Goal: Answer question/provide support: Share knowledge or assist other users

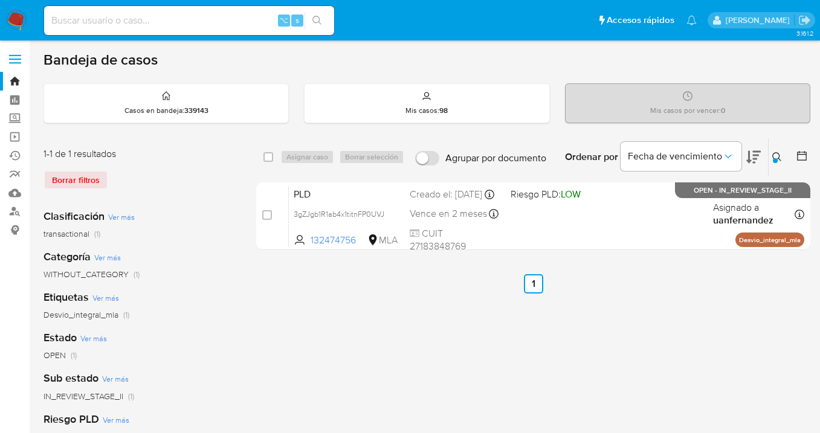
click at [775, 157] on icon at bounding box center [778, 157] width 10 height 10
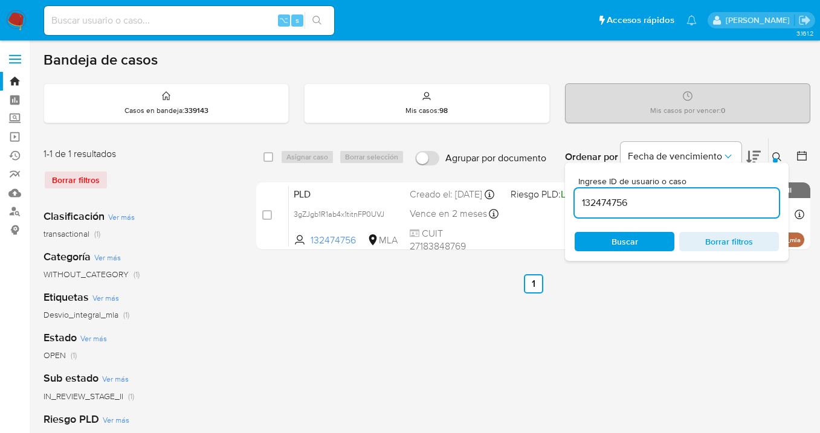
drag, startPoint x: 660, startPoint y: 203, endPoint x: 574, endPoint y: 198, distance: 86.0
click at [573, 199] on div "Ingrese ID de usuario o caso 132474756 Buscar Borrar filtros" at bounding box center [677, 212] width 224 height 99
type input "1048759336"
click at [778, 157] on icon at bounding box center [778, 157] width 10 height 10
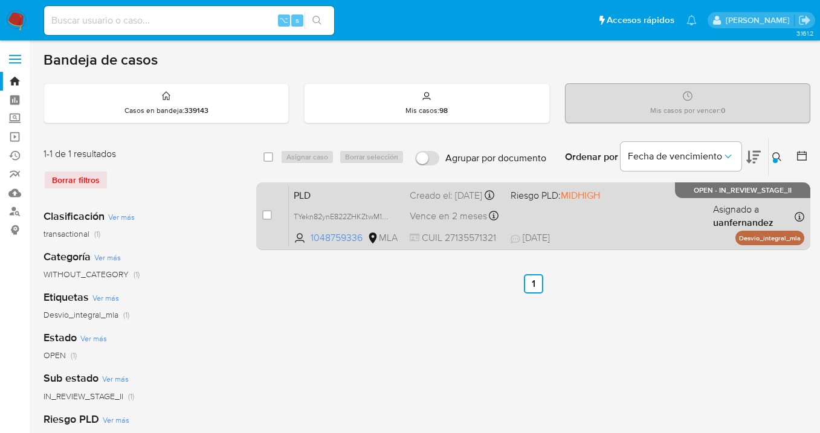
click at [683, 212] on div "PLD TYekn82ynE822ZHKZtwM1MEx 1048759336 MLA Riesgo PLD: MIDHIGH Creado el: 12/0…" at bounding box center [547, 216] width 516 height 61
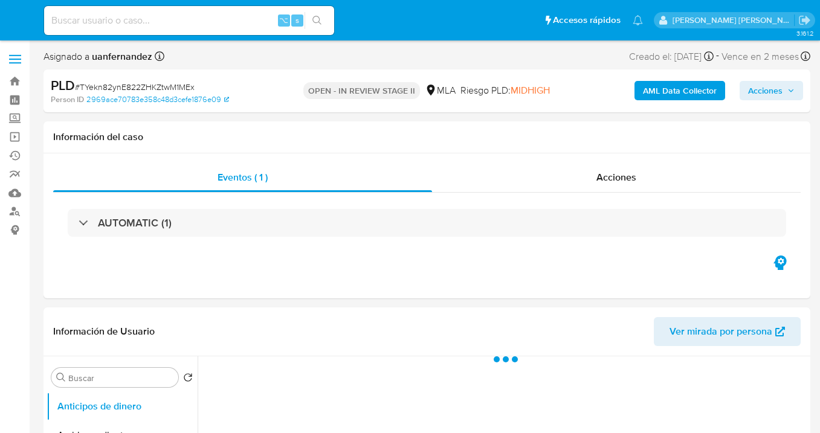
select select "10"
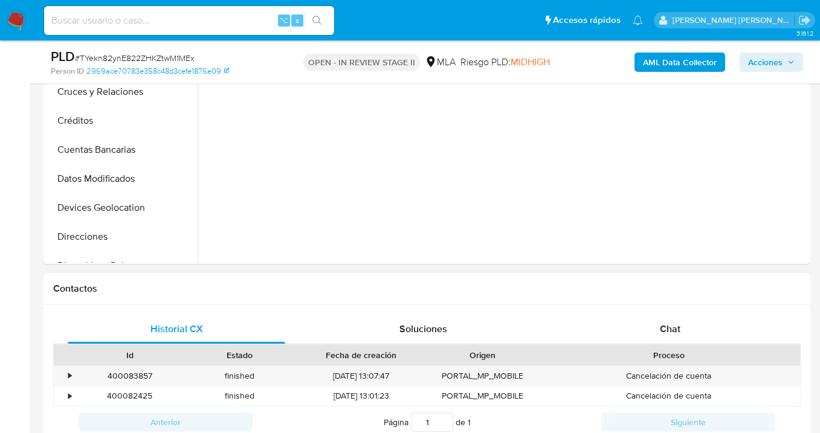
scroll to position [595, 0]
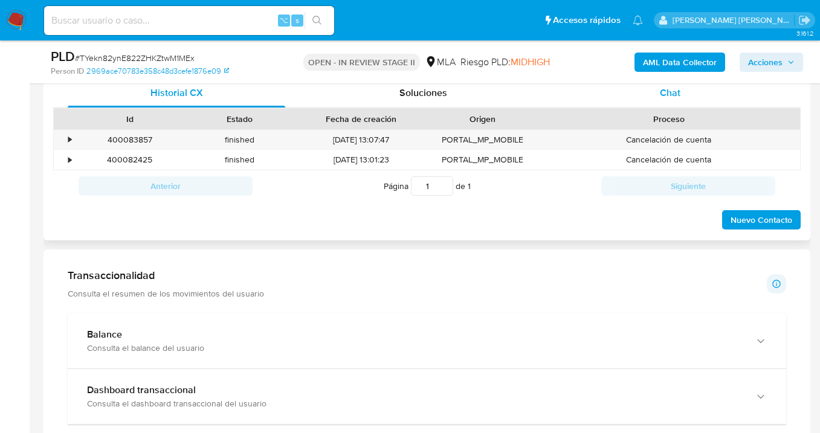
click at [669, 91] on span "Chat" at bounding box center [670, 93] width 21 height 14
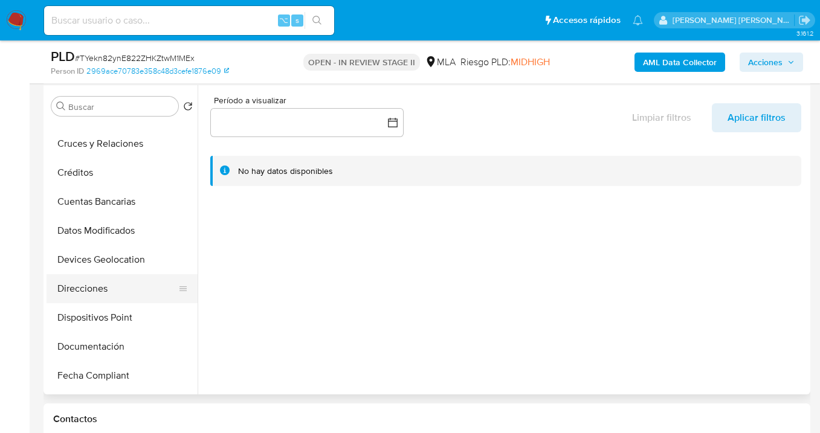
scroll to position [125, 0]
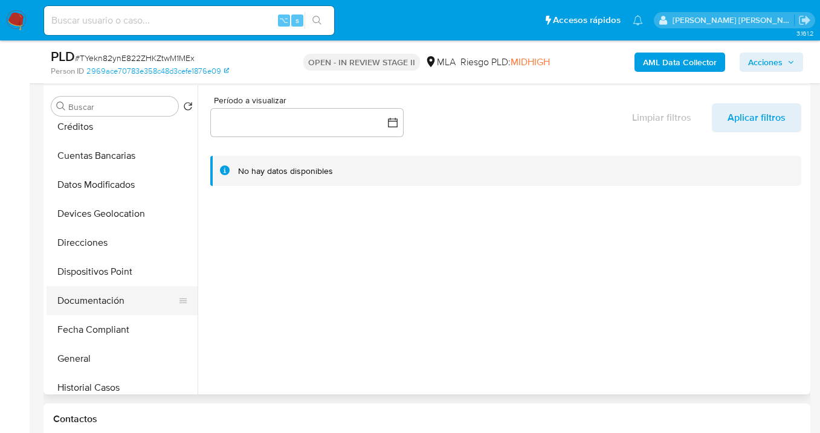
click at [121, 305] on button "Documentación" at bounding box center [117, 301] width 141 height 29
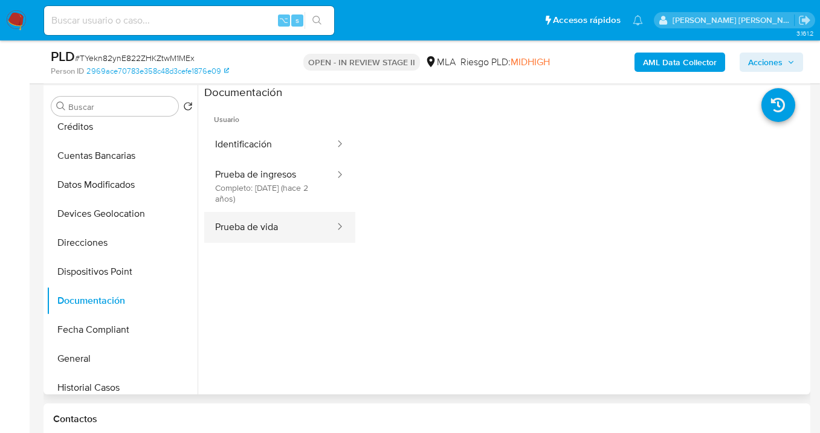
drag, startPoint x: 270, startPoint y: 227, endPoint x: 331, endPoint y: 227, distance: 61.1
click at [271, 227] on button "Prueba de vida" at bounding box center [270, 227] width 132 height 31
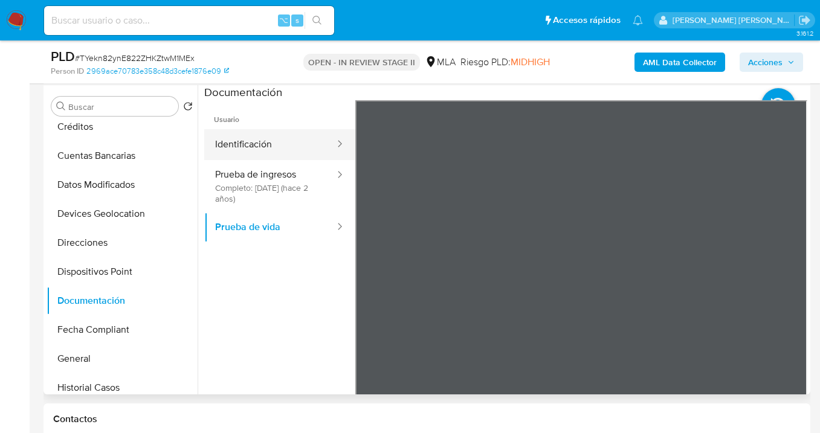
click at [277, 140] on button "Identificación" at bounding box center [270, 144] width 132 height 31
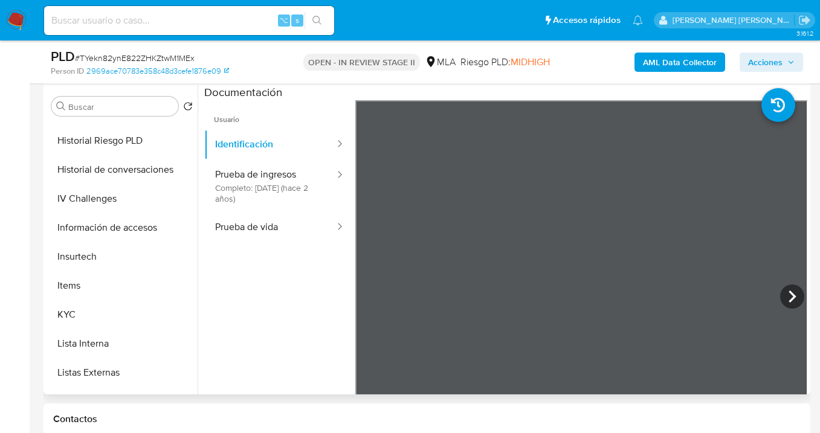
scroll to position [412, 0]
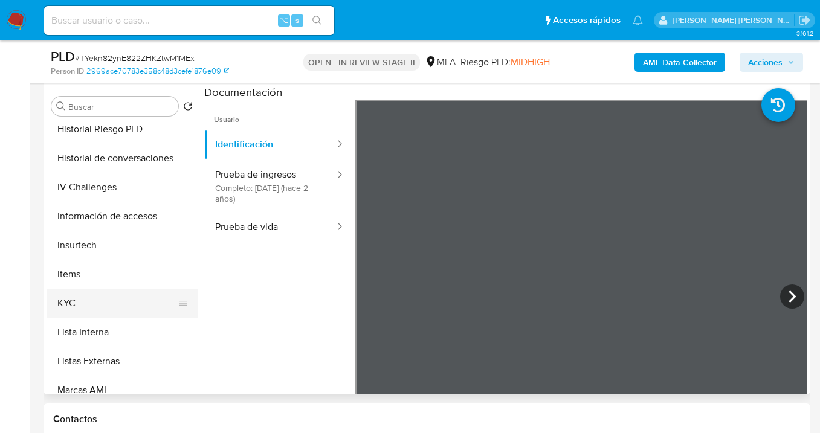
click at [141, 302] on button "KYC" at bounding box center [117, 303] width 141 height 29
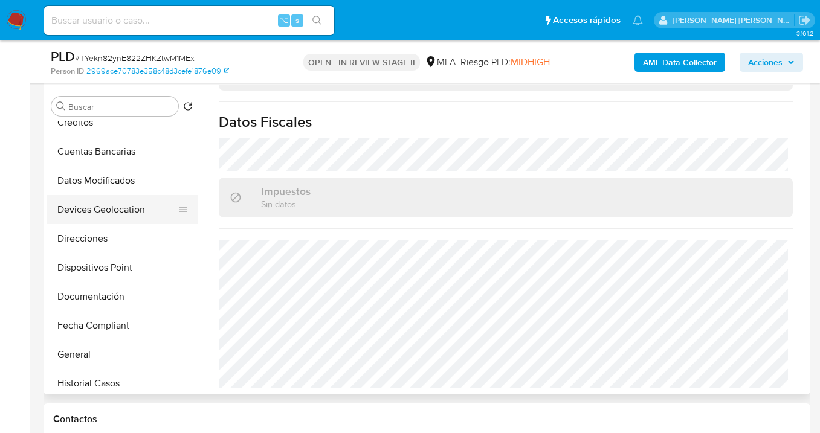
scroll to position [123, 0]
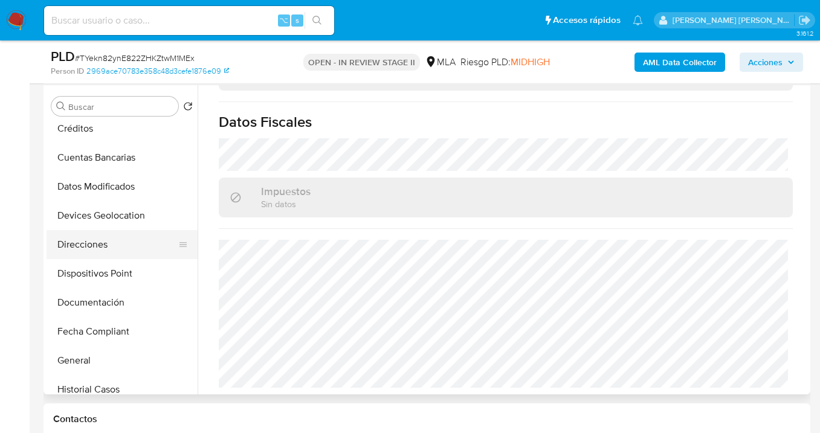
click at [108, 237] on button "Direcciones" at bounding box center [117, 244] width 141 height 29
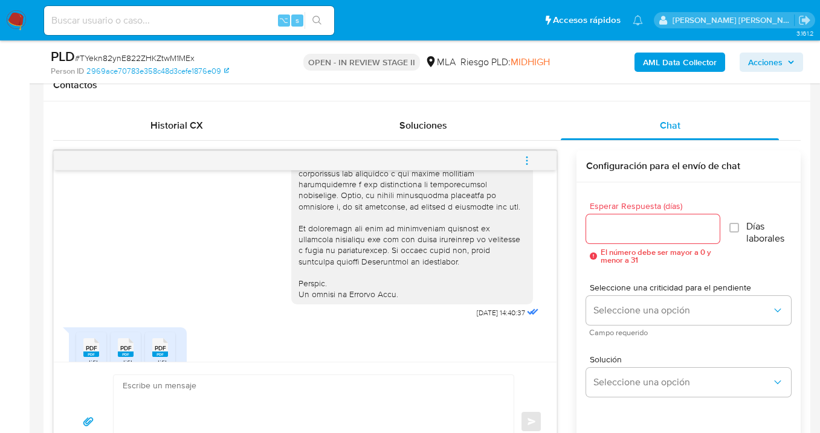
scroll to position [697, 0]
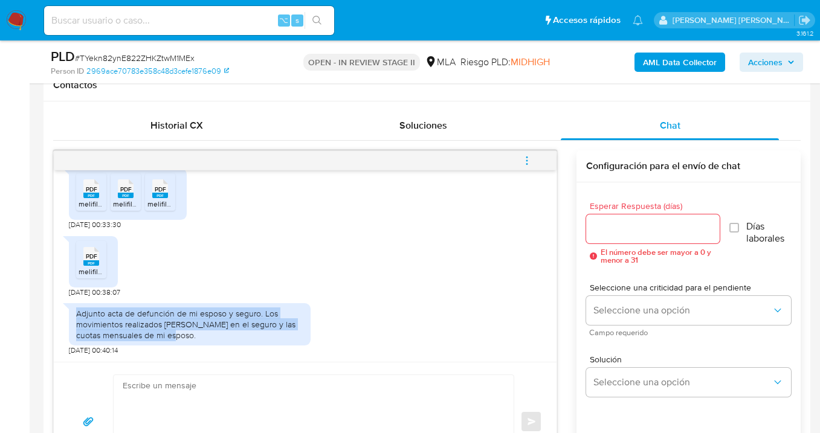
drag, startPoint x: 77, startPoint y: 311, endPoint x: 180, endPoint y: 338, distance: 106.3
click at [180, 338] on div "Adjunto acta de defunción de mi esposo y seguro. Los movimientos realizados se …" at bounding box center [189, 324] width 227 height 33
copy div "Adjunto acta de defunción de mi esposo y seguro. Los movimientos realizados se …"
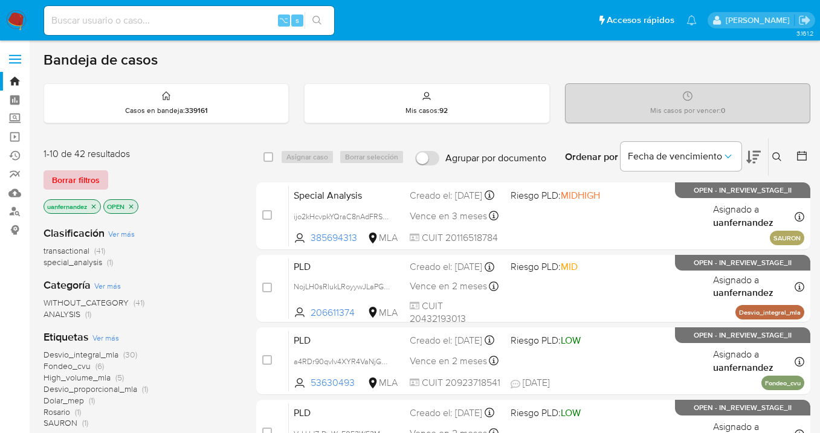
click at [97, 181] on span "Borrar filtros" at bounding box center [76, 180] width 48 height 17
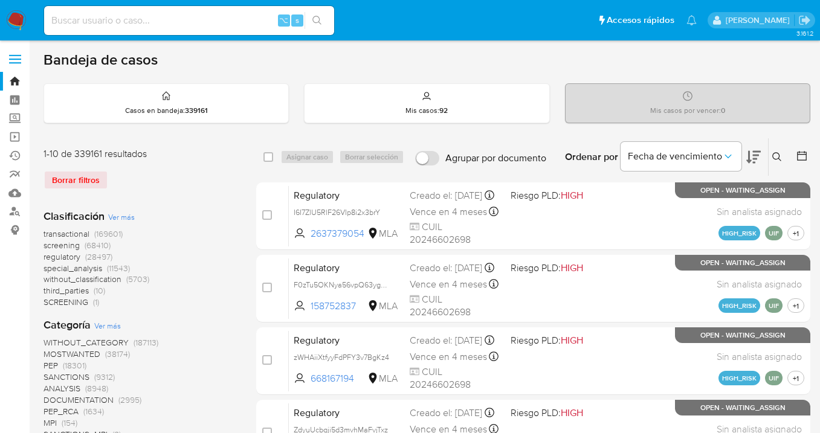
drag, startPoint x: 776, startPoint y: 155, endPoint x: 753, endPoint y: 167, distance: 26.0
click at [776, 155] on icon at bounding box center [778, 157] width 10 height 10
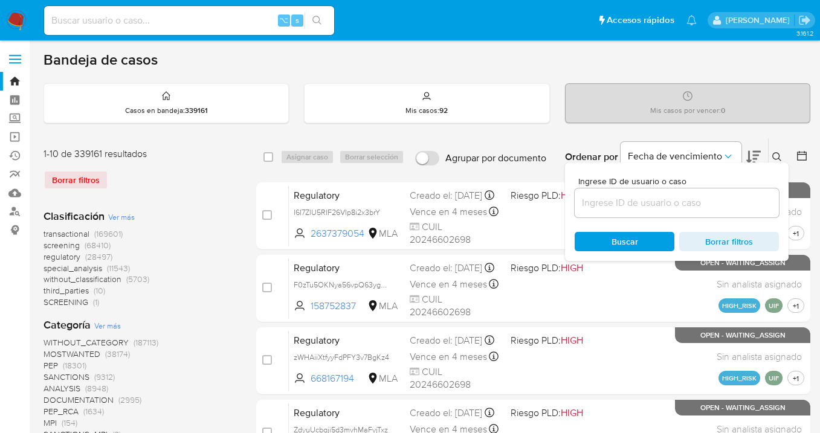
click at [664, 206] on input at bounding box center [677, 203] width 204 height 16
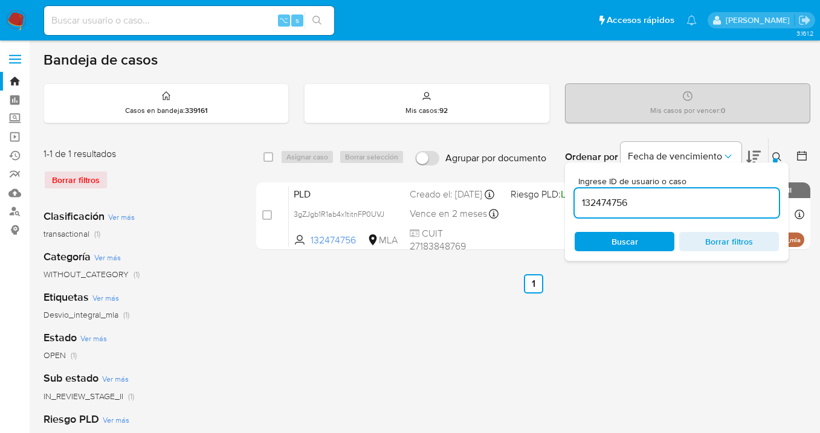
click at [777, 157] on icon at bounding box center [778, 157] width 10 height 10
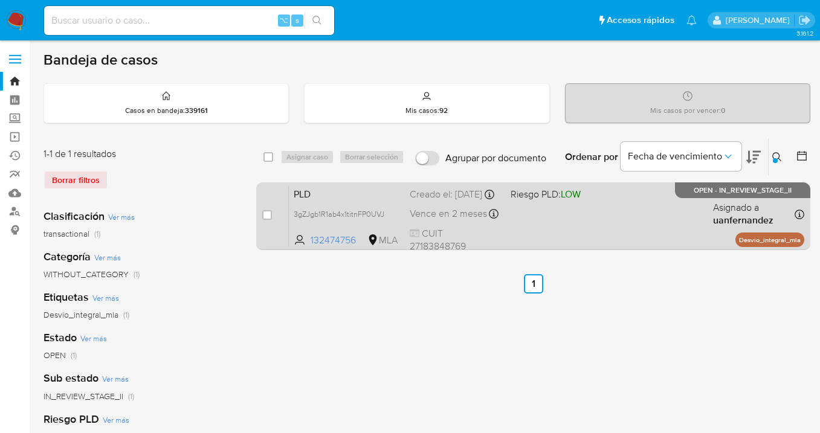
click at [686, 238] on div "PLD 3gZJgb1R1ab4x1titnFP0UVJ 132474756 MLA Riesgo PLD: LOW Creado el: 12/09/202…" at bounding box center [547, 216] width 516 height 61
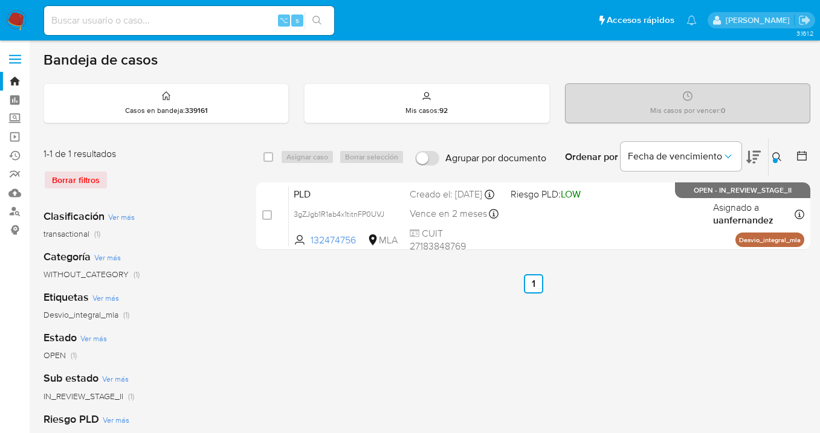
click at [775, 156] on icon at bounding box center [778, 157] width 10 height 10
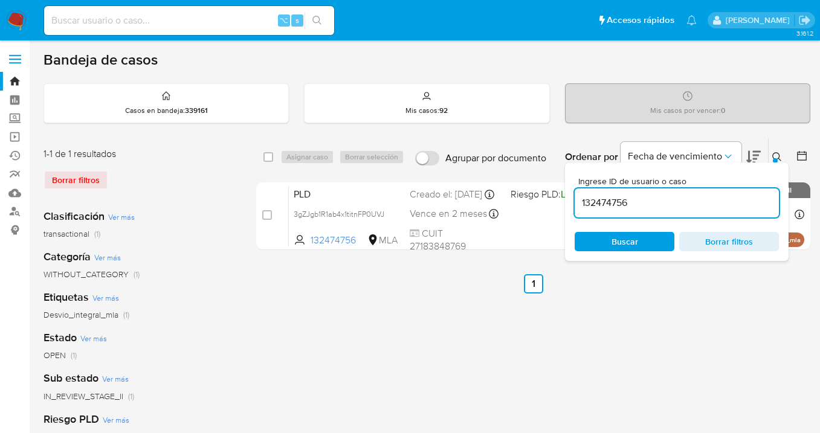
drag, startPoint x: 662, startPoint y: 202, endPoint x: 569, endPoint y: 196, distance: 93.3
click at [569, 197] on div "Ingrese ID de usuario o caso 132474756 Buscar Borrar filtros" at bounding box center [677, 212] width 224 height 99
type input "715829081"
drag, startPoint x: 778, startPoint y: 153, endPoint x: 744, endPoint y: 166, distance: 36.9
click at [777, 153] on icon at bounding box center [778, 157] width 10 height 10
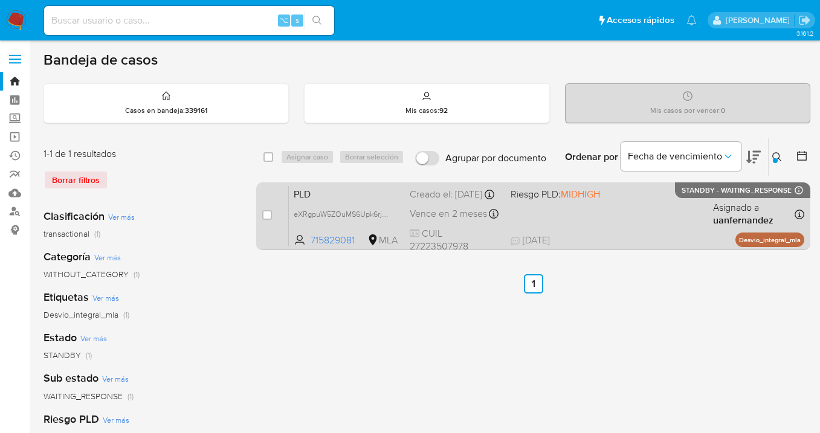
click at [638, 216] on div "PLD eXRgpuW5ZOuMS6Upk6rj1qzP 715829081 MLA Riesgo PLD: MIDHIGH Creado el: 12/09…" at bounding box center [547, 216] width 516 height 61
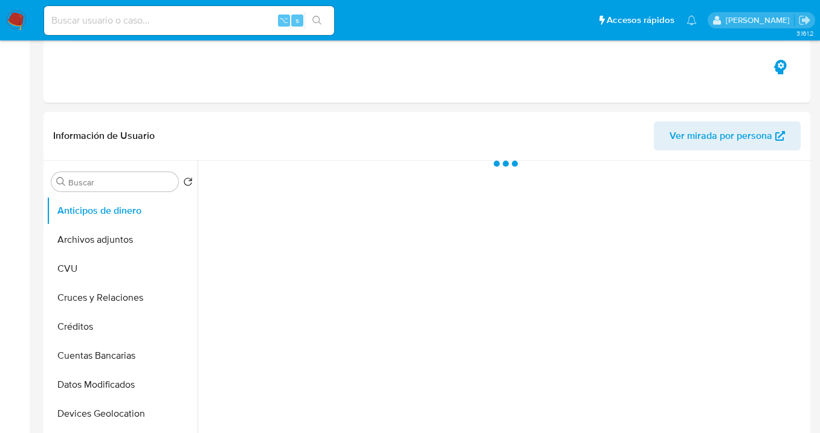
scroll to position [430, 0]
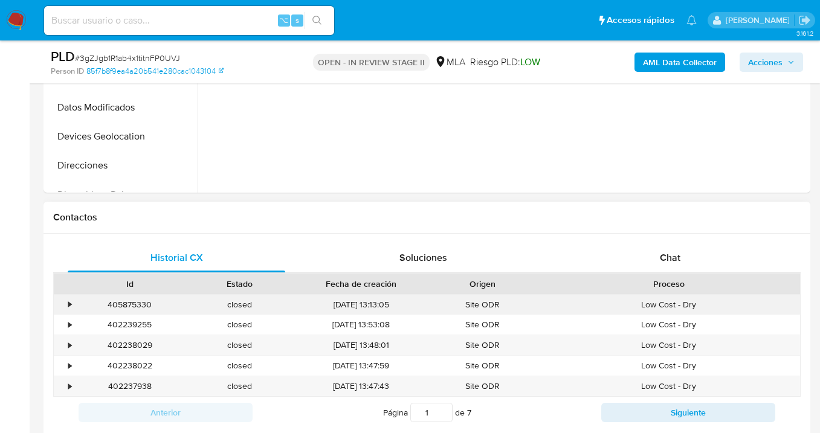
select select "10"
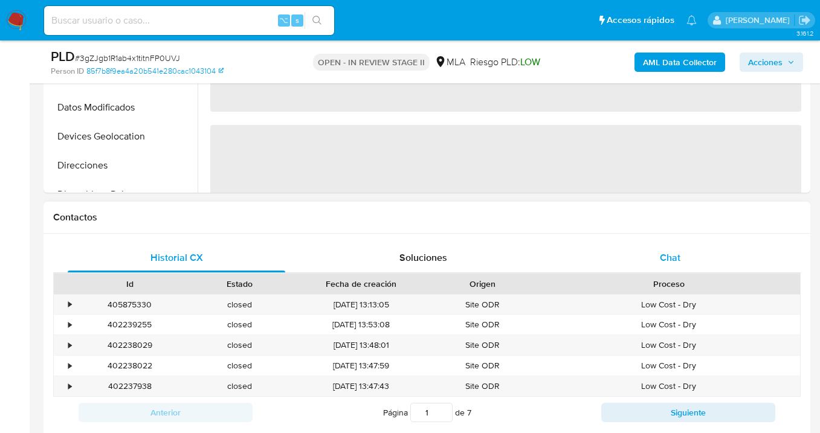
click at [675, 259] on span "Chat" at bounding box center [670, 258] width 21 height 14
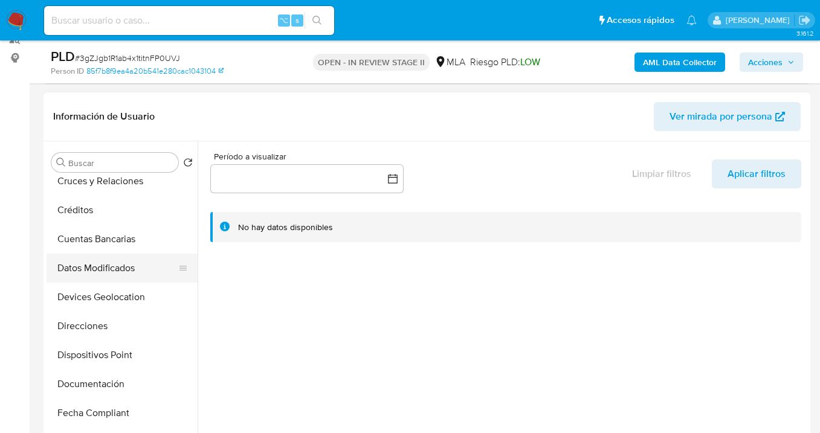
scroll to position [118, 0]
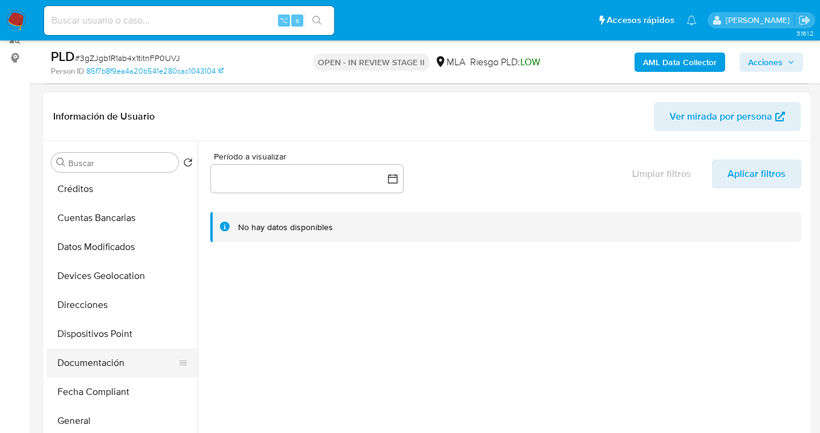
click at [127, 358] on button "Documentación" at bounding box center [117, 363] width 141 height 29
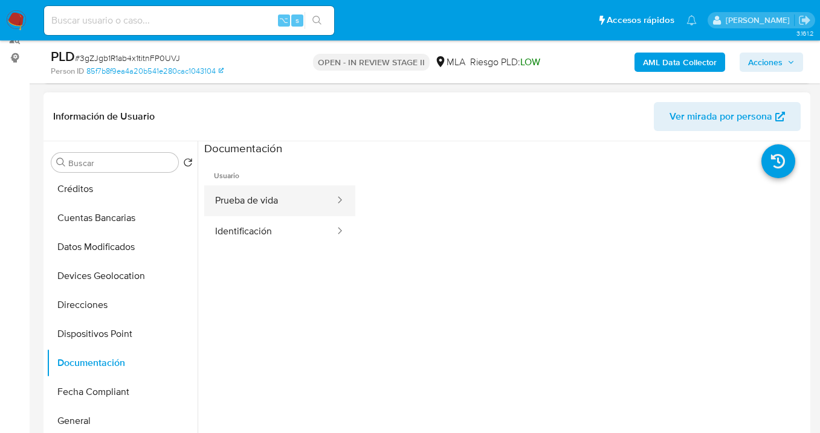
drag, startPoint x: 282, startPoint y: 203, endPoint x: 337, endPoint y: 207, distance: 55.1
click at [282, 203] on button "Prueba de vida" at bounding box center [270, 201] width 132 height 31
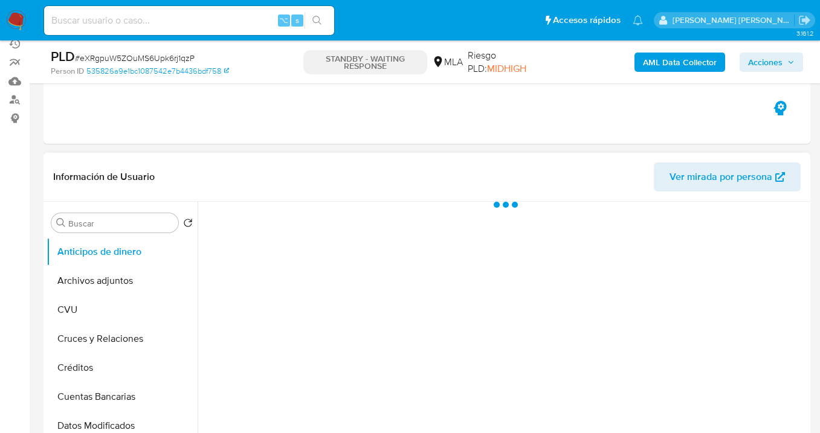
select select "10"
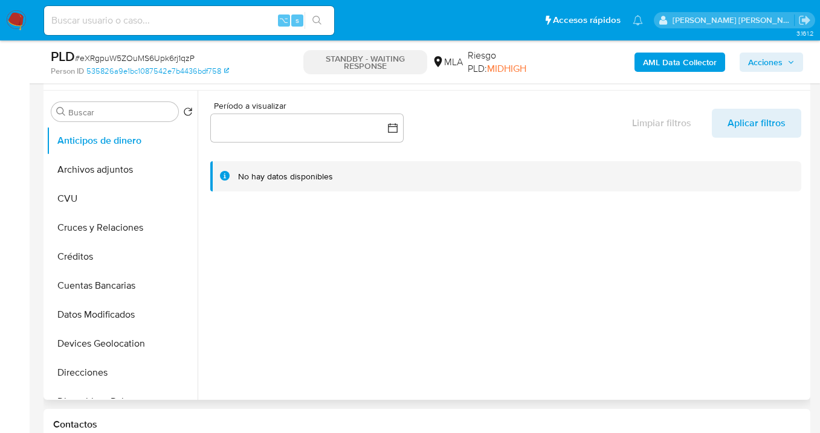
scroll to position [456, 0]
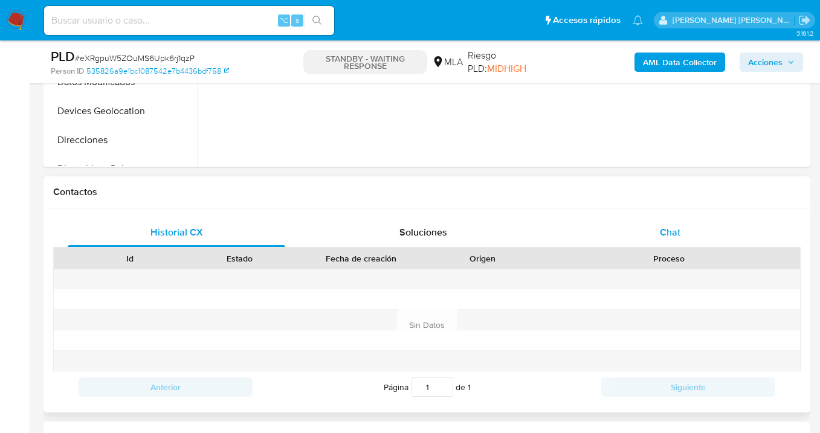
click at [680, 241] on div "Chat" at bounding box center [670, 232] width 218 height 29
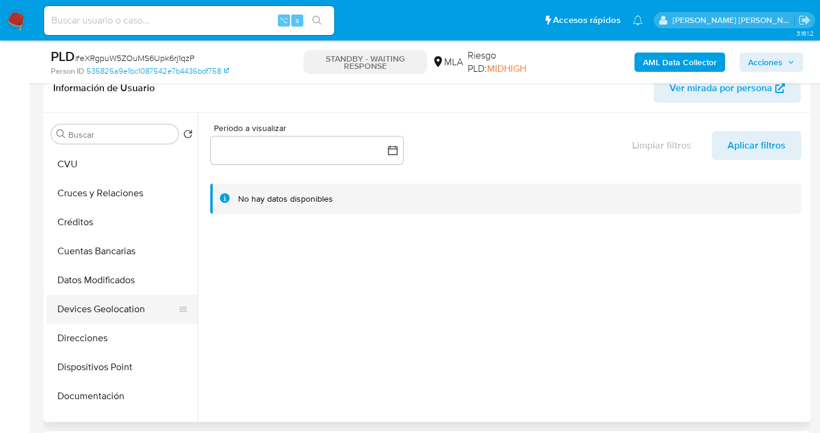
scroll to position [103, 0]
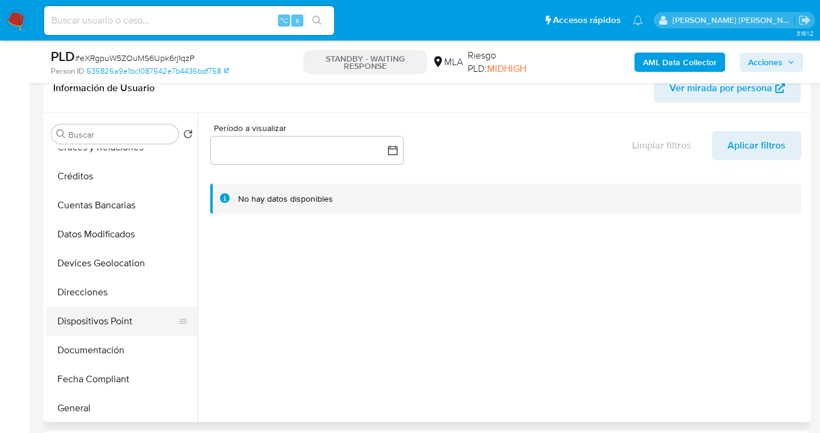
drag, startPoint x: 123, startPoint y: 346, endPoint x: 163, endPoint y: 314, distance: 51.6
click at [123, 346] on button "Documentación" at bounding box center [122, 350] width 151 height 29
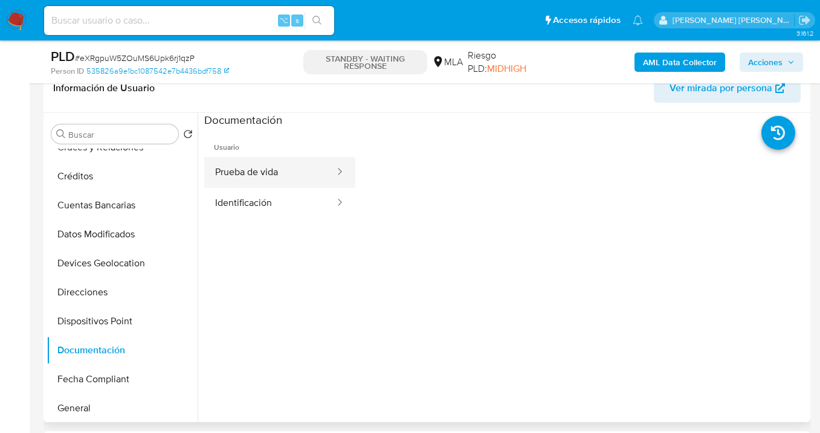
click at [289, 180] on button "Prueba de vida" at bounding box center [270, 172] width 132 height 31
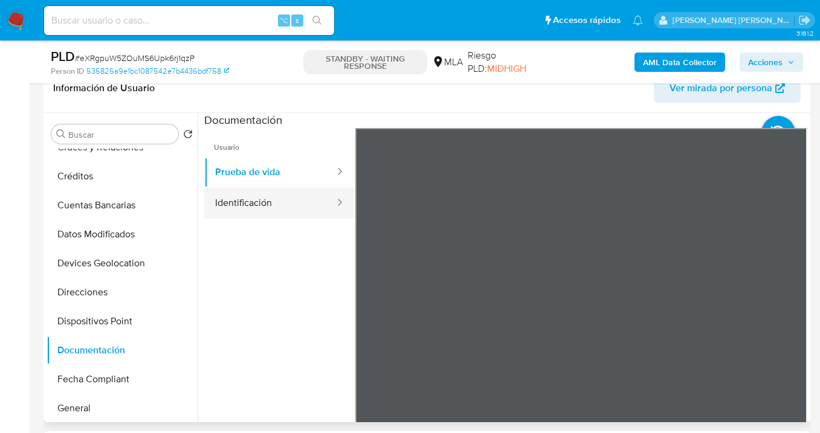
click at [286, 205] on button "Identificación" at bounding box center [270, 203] width 132 height 31
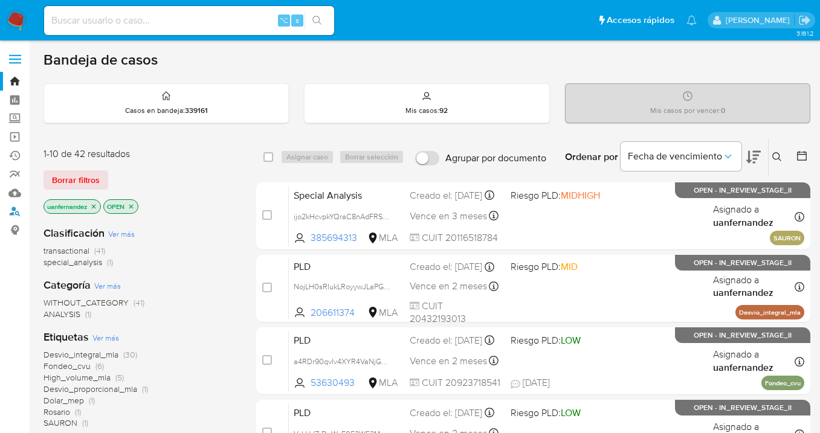
click at [14, 212] on link "Buscador de personas" at bounding box center [72, 212] width 144 height 19
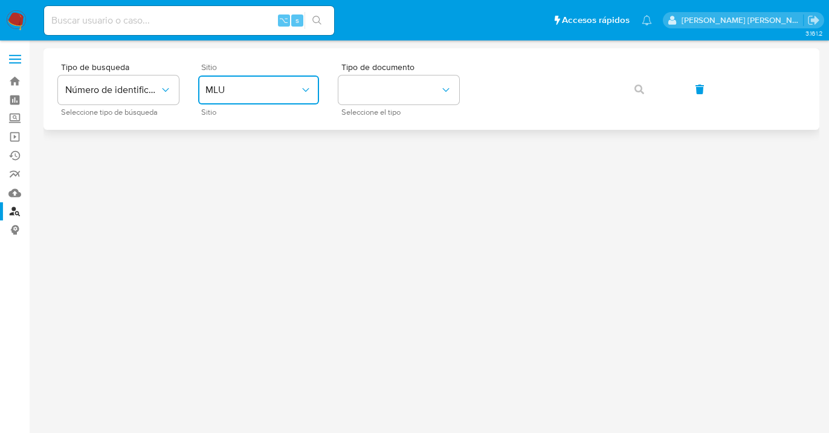
click at [281, 96] on span "MLU" at bounding box center [253, 90] width 94 height 12
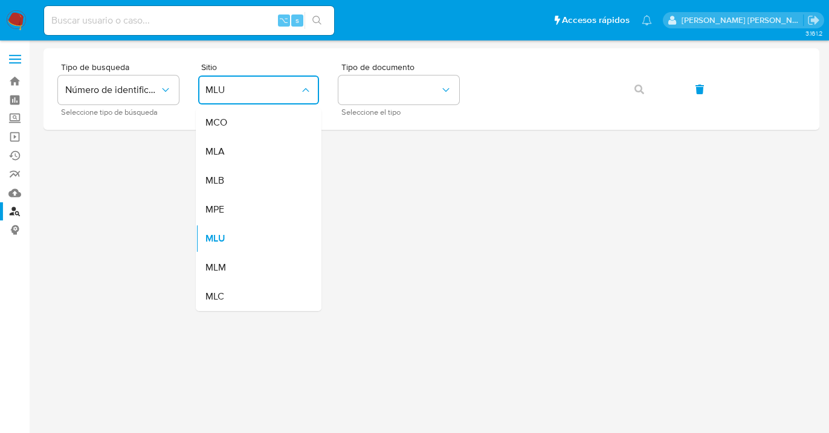
click at [282, 161] on div "MLA" at bounding box center [255, 151] width 99 height 29
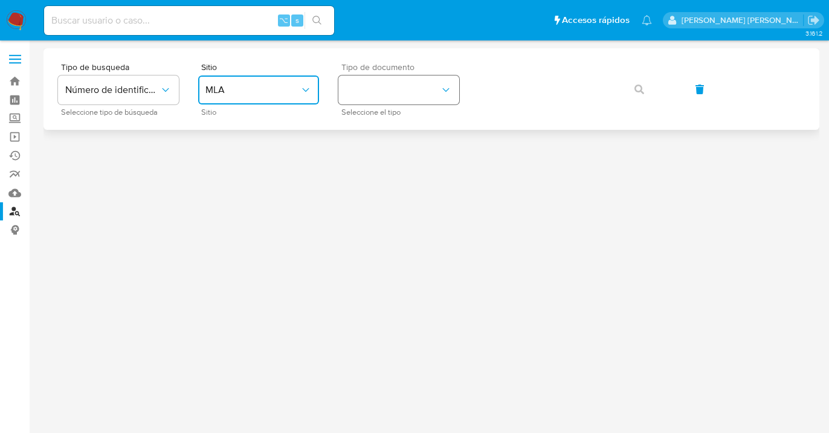
click at [406, 100] on button "identificationType" at bounding box center [399, 90] width 121 height 29
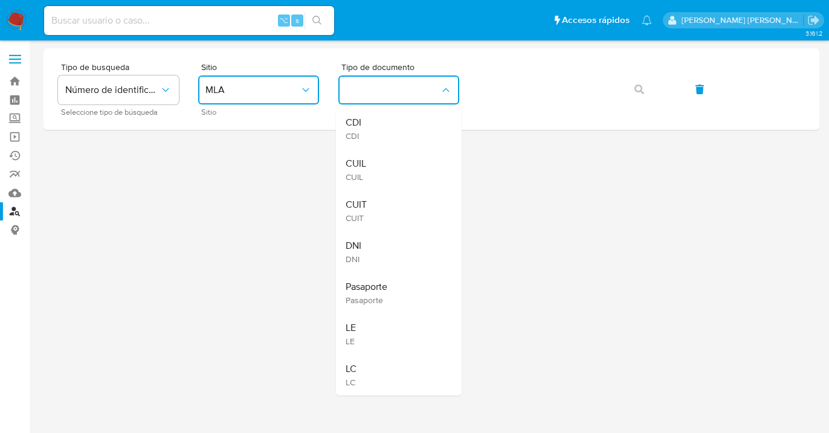
click at [406, 161] on div "CUIL CUIL" at bounding box center [395, 169] width 99 height 41
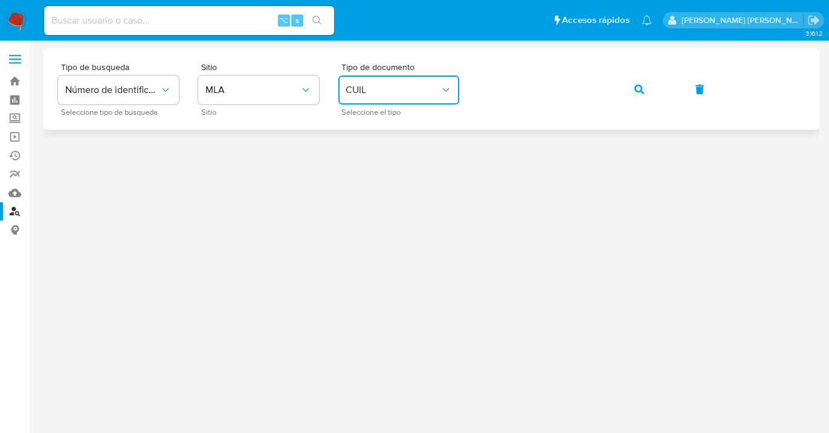
click at [629, 92] on button "button" at bounding box center [639, 89] width 41 height 29
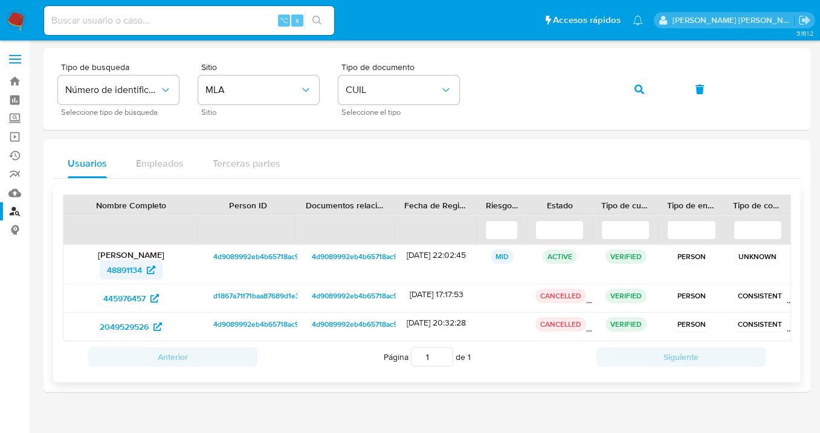
click at [127, 274] on span "48891134" at bounding box center [124, 270] width 35 height 19
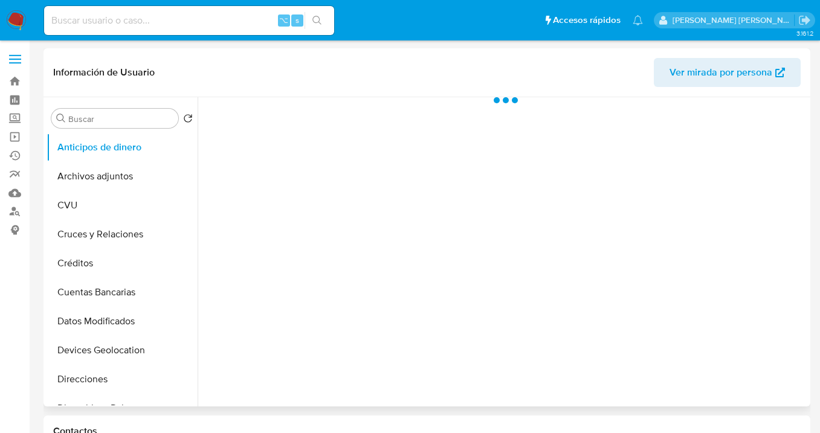
select select "10"
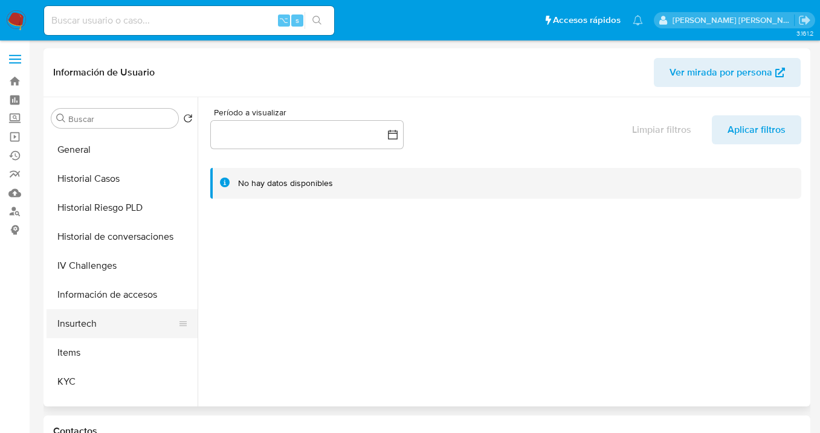
scroll to position [345, 0]
click at [125, 378] on button "KYC" at bounding box center [117, 383] width 141 height 29
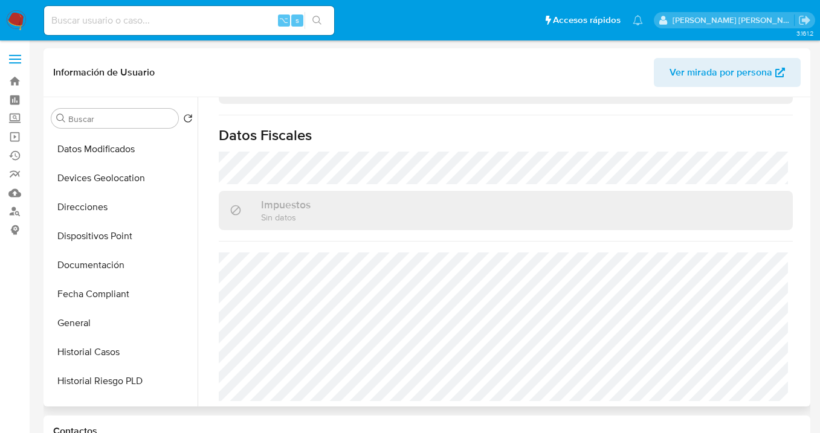
scroll to position [166, 0]
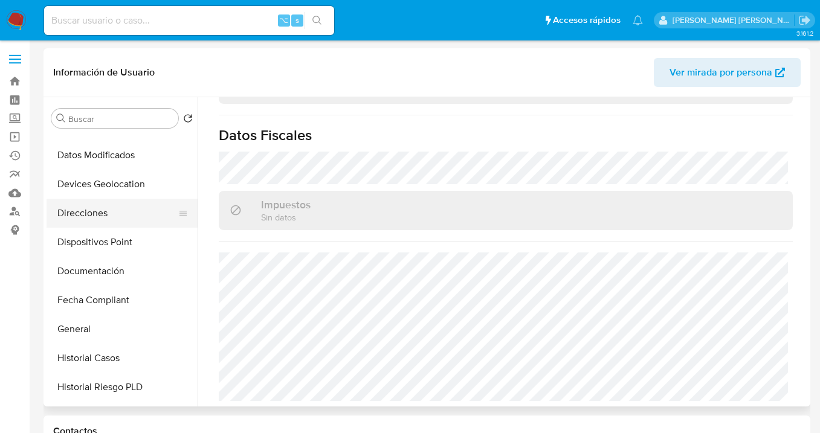
click at [129, 219] on button "Direcciones" at bounding box center [117, 213] width 141 height 29
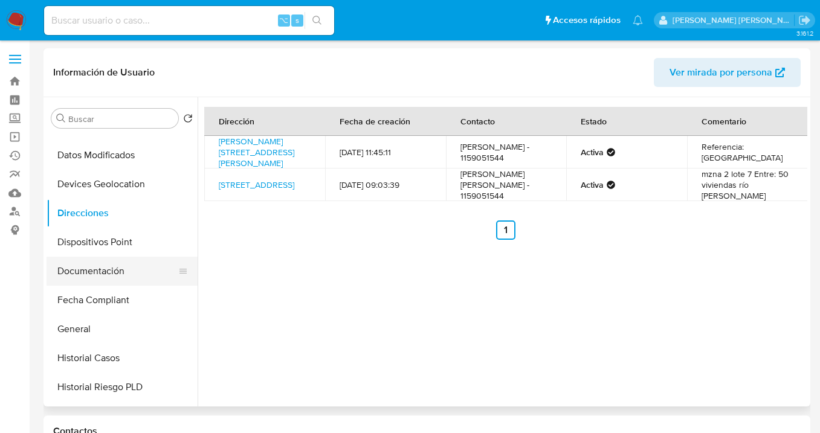
click at [127, 284] on button "Documentación" at bounding box center [117, 271] width 141 height 29
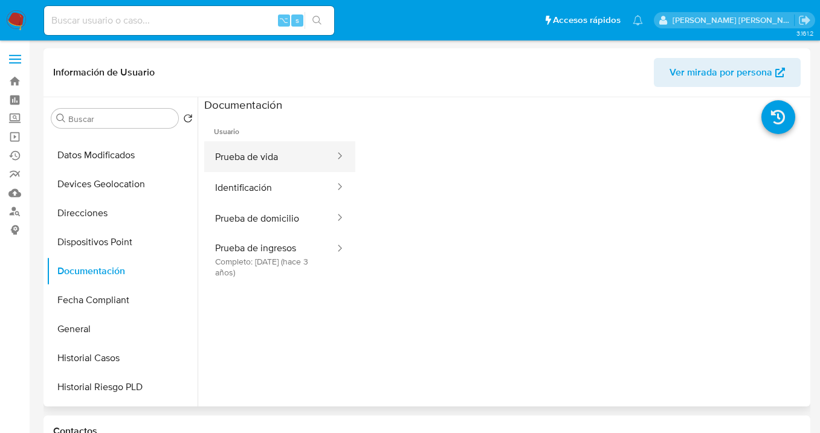
click at [265, 154] on button "Prueba de vida" at bounding box center [270, 156] width 132 height 31
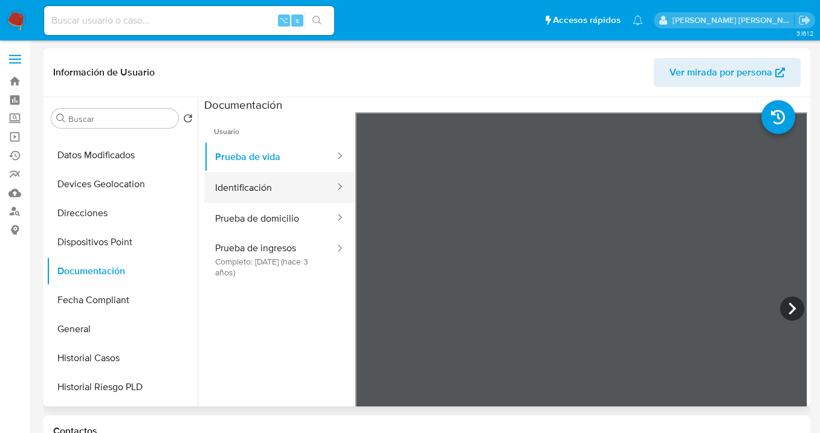
drag, startPoint x: 270, startPoint y: 193, endPoint x: 334, endPoint y: 200, distance: 64.5
click at [270, 192] on button "Identificación" at bounding box center [270, 187] width 132 height 31
click at [784, 310] on icon at bounding box center [792, 309] width 24 height 24
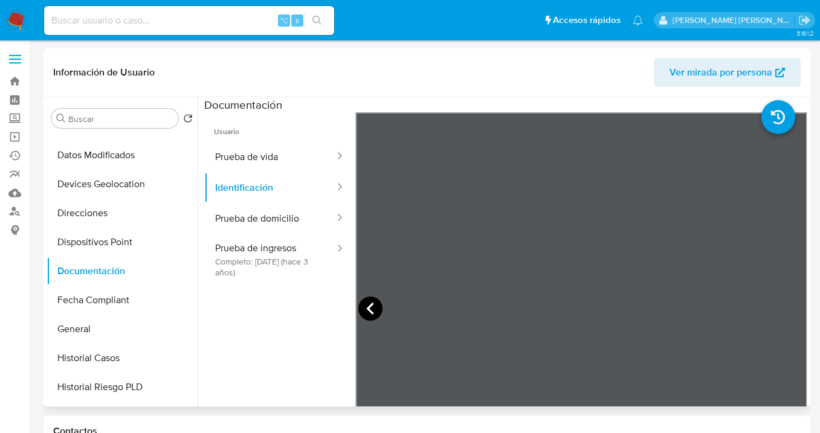
click at [368, 310] on icon at bounding box center [369, 309] width 7 height 12
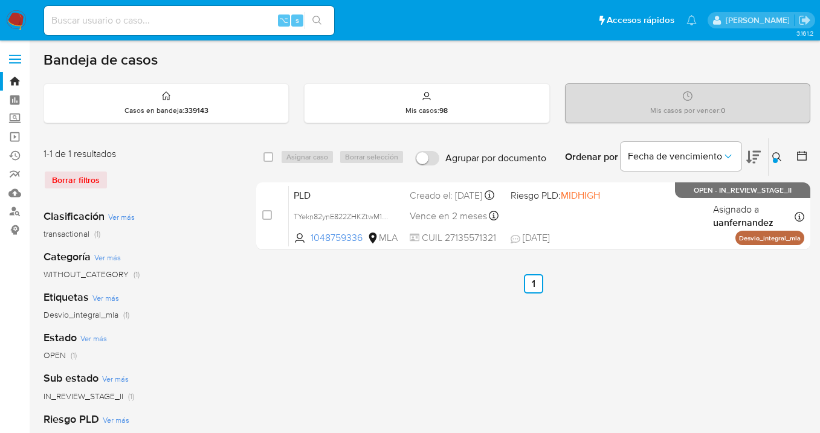
click at [777, 155] on icon at bounding box center [778, 157] width 10 height 10
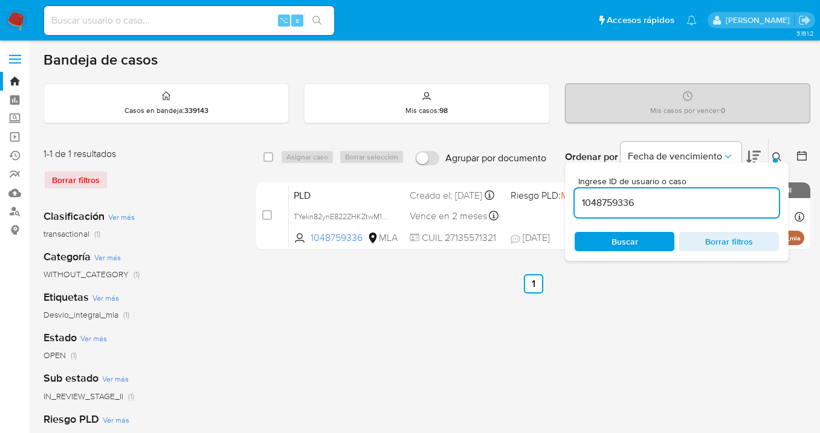
drag, startPoint x: 660, startPoint y: 204, endPoint x: 592, endPoint y: 187, distance: 69.2
click at [569, 194] on div "Ingrese ID de usuario o caso 1048759336 Buscar Borrar filtros" at bounding box center [677, 212] width 224 height 99
type input "281584405"
click at [777, 154] on icon at bounding box center [778, 157] width 10 height 10
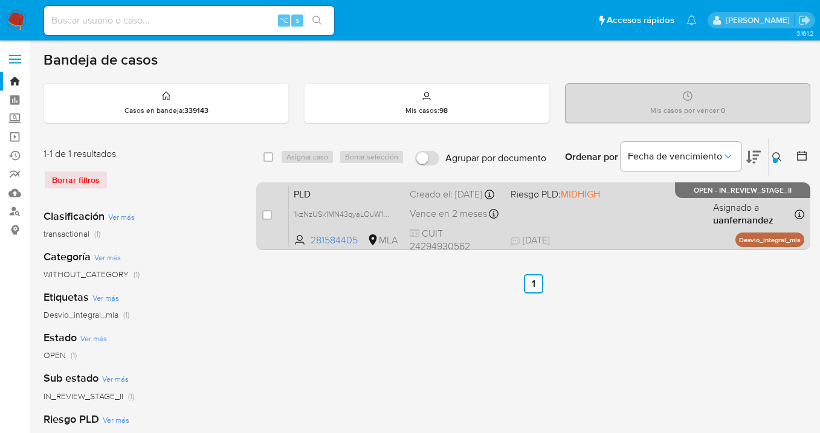
click at [599, 214] on div "PLD 1kzNzUSk1MN43qyaLOuW1ktb 281584405 MLA Riesgo PLD: MIDHIGH Creado el: 12/09…" at bounding box center [547, 216] width 516 height 61
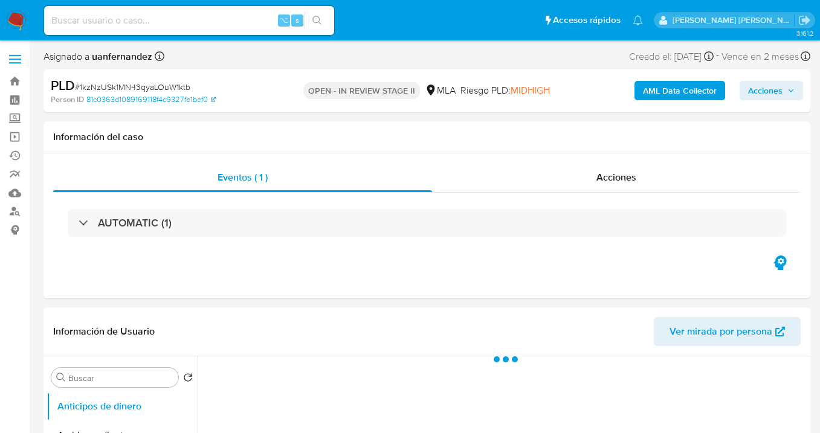
select select "10"
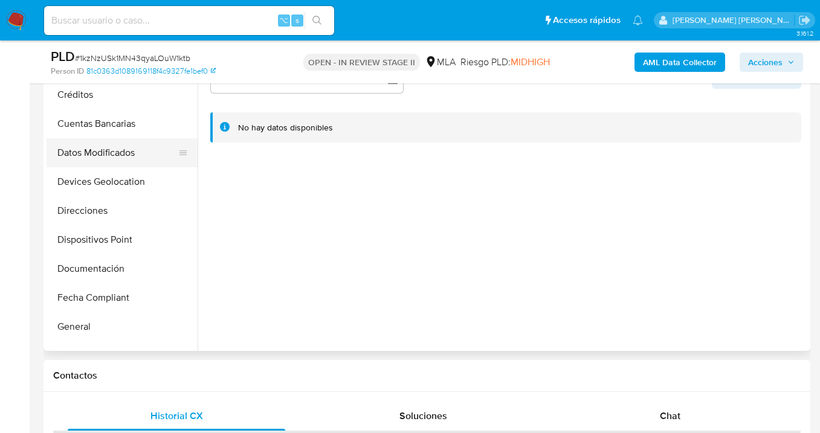
scroll to position [239, 0]
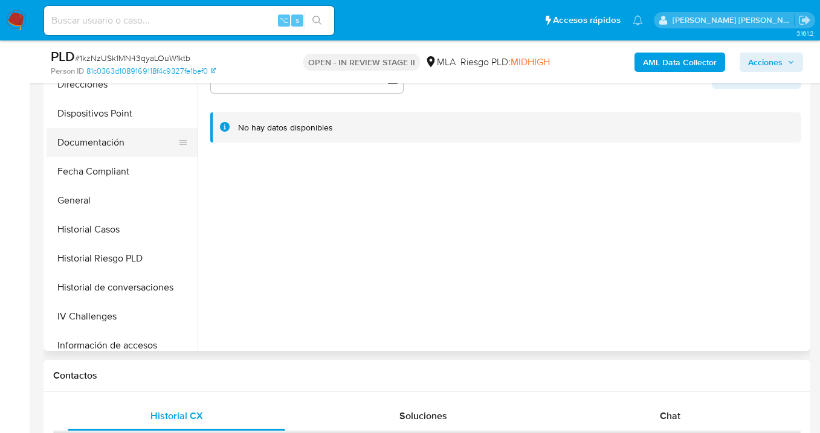
drag, startPoint x: 92, startPoint y: 147, endPoint x: 144, endPoint y: 152, distance: 52.3
click at [92, 147] on button "Documentación" at bounding box center [117, 142] width 141 height 29
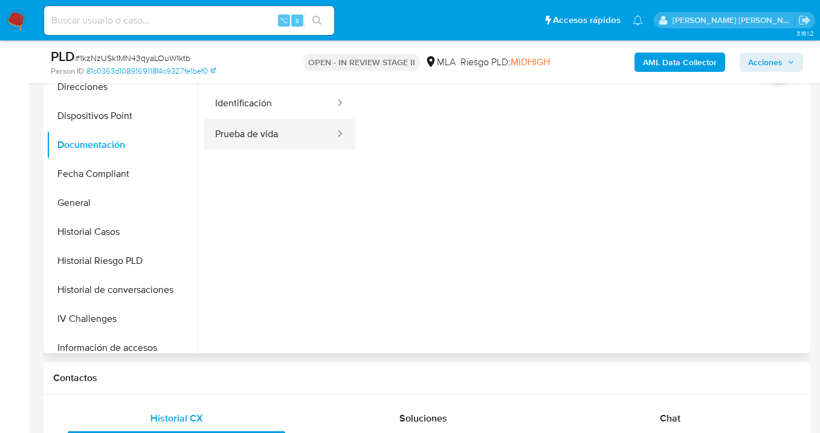
scroll to position [270, 0]
click at [260, 137] on button "Prueba de vida" at bounding box center [270, 134] width 132 height 31
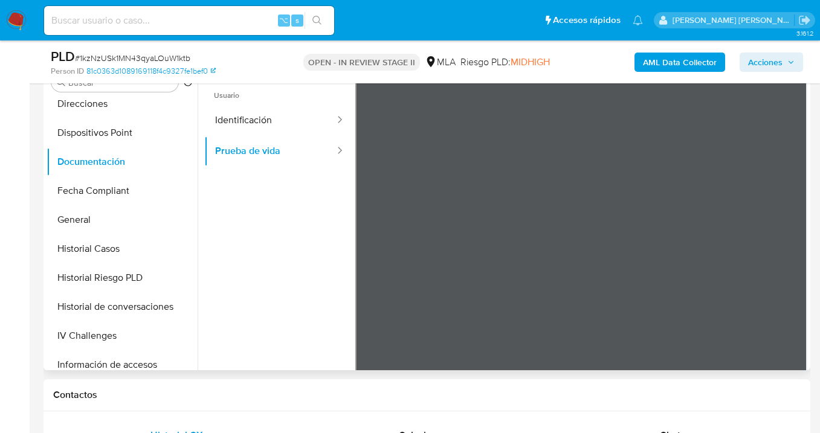
scroll to position [245, 0]
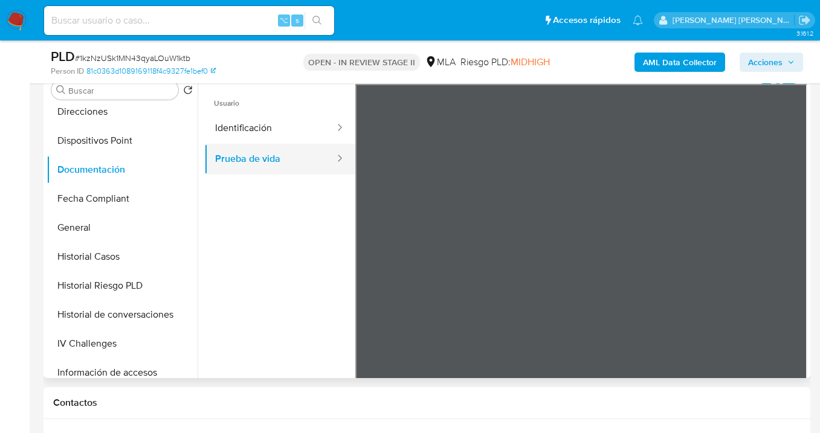
drag, startPoint x: 247, startPoint y: 131, endPoint x: 326, endPoint y: 148, distance: 80.9
click at [247, 131] on button "Identificación" at bounding box center [270, 128] width 132 height 31
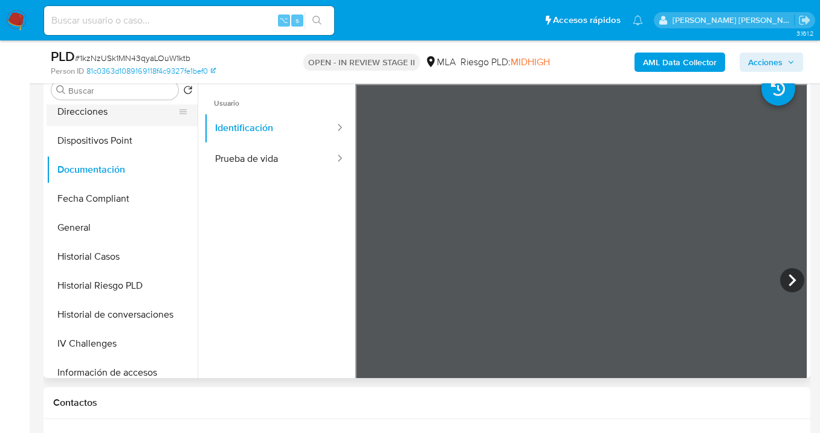
click at [108, 109] on button "Direcciones" at bounding box center [117, 111] width 141 height 29
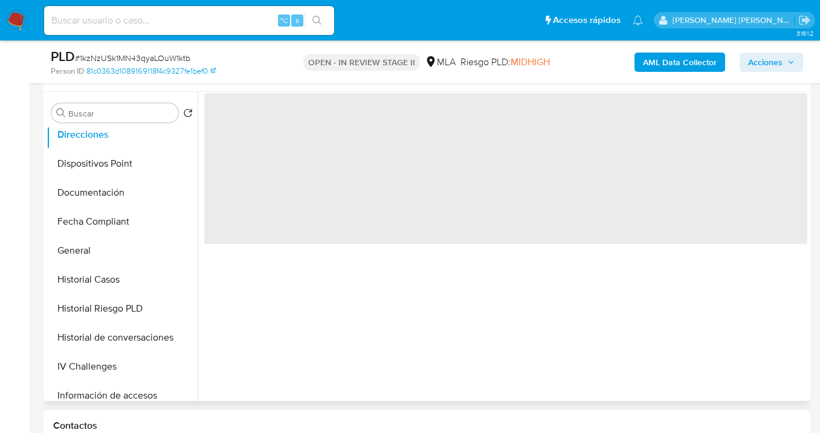
scroll to position [218, 0]
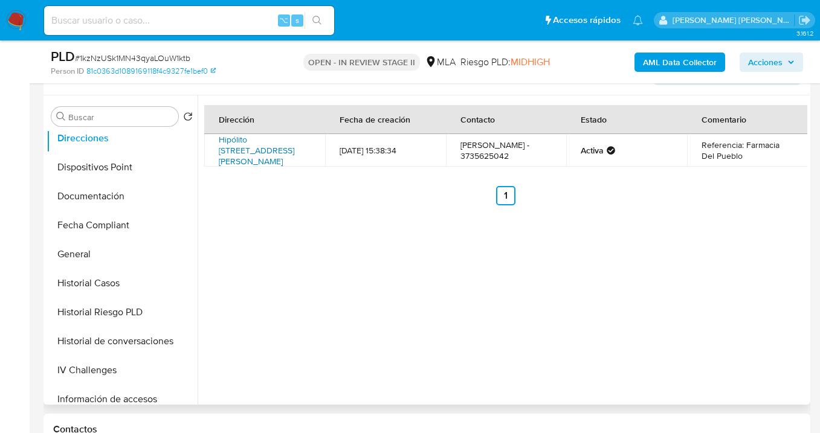
click at [258, 140] on link "Hipólito Irigoyen 548, Santa Sylvina, Chaco, 3542, Argentina 548" at bounding box center [257, 151] width 76 height 34
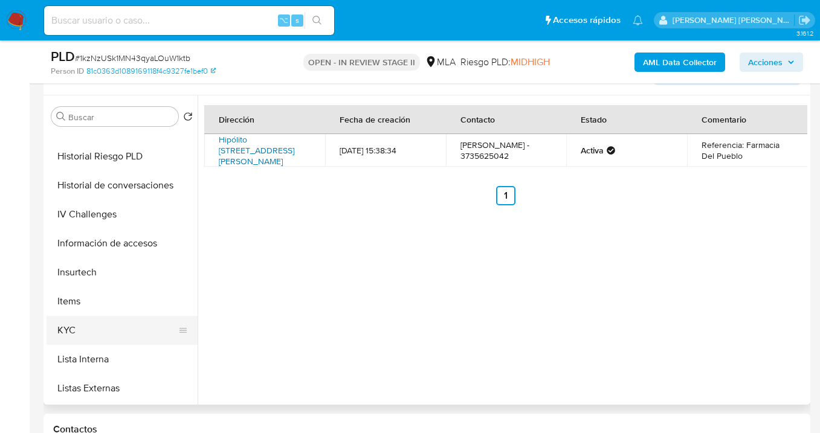
scroll to position [394, 0]
click at [124, 321] on button "KYC" at bounding box center [117, 331] width 141 height 29
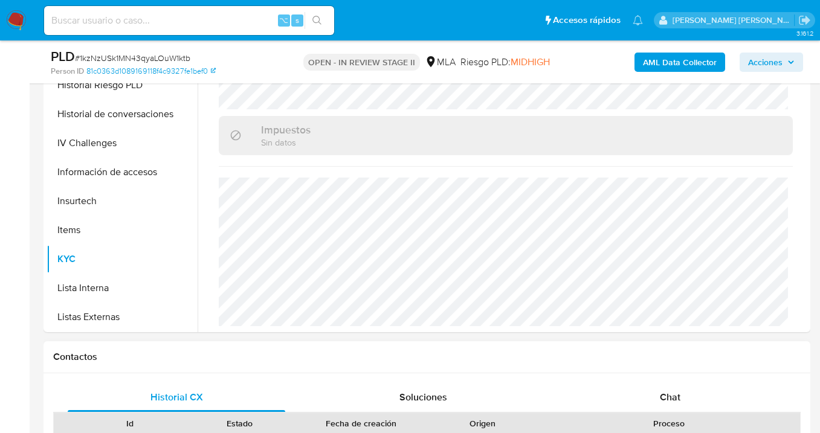
scroll to position [453, 0]
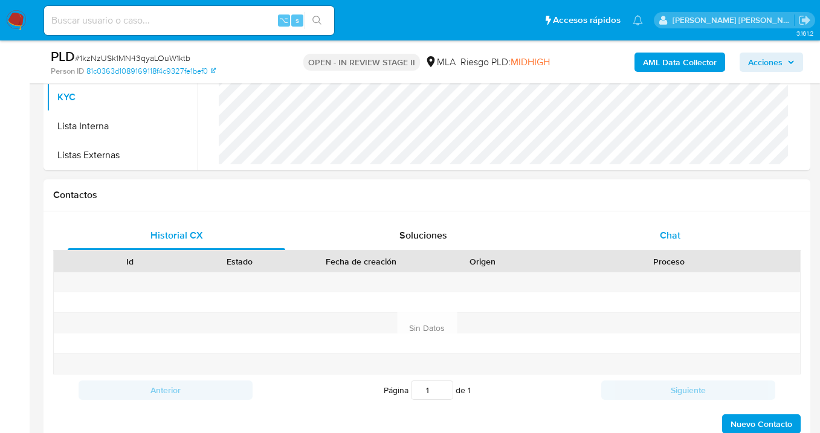
click at [664, 227] on div "Chat" at bounding box center [670, 235] width 218 height 29
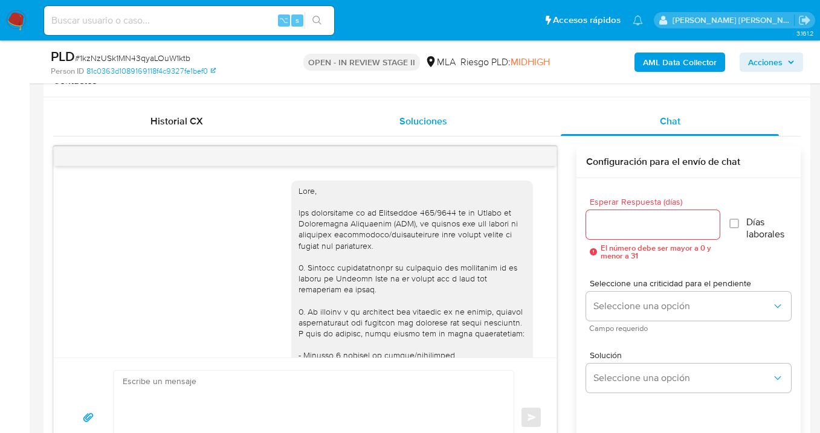
scroll to position [608, 0]
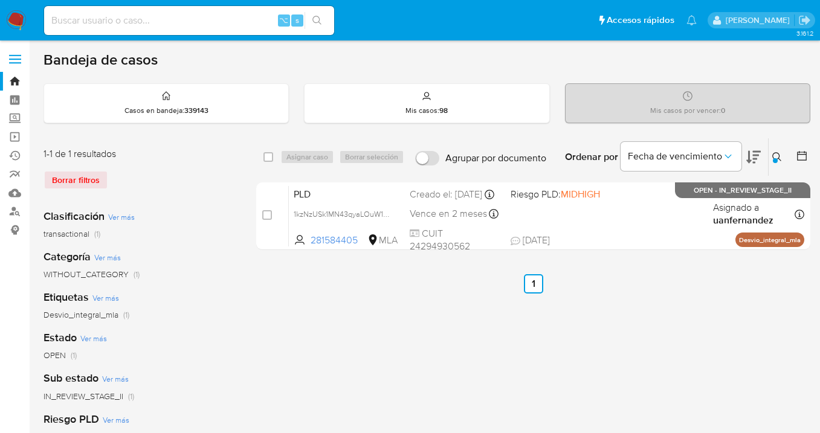
click at [780, 155] on icon at bounding box center [778, 157] width 10 height 10
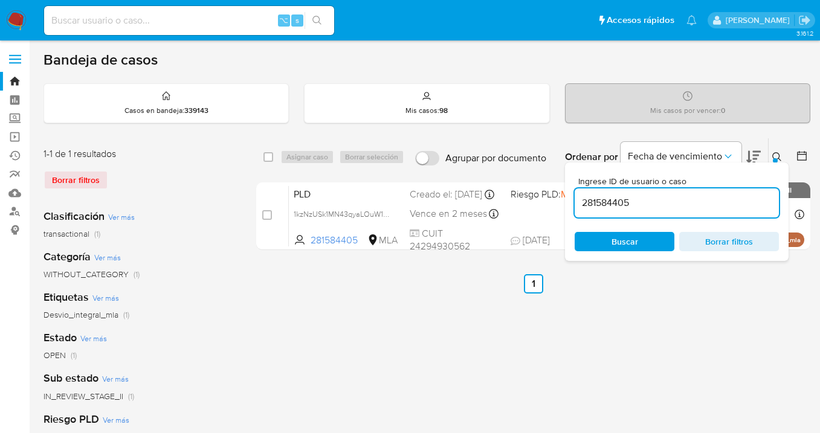
drag, startPoint x: 666, startPoint y: 198, endPoint x: 580, endPoint y: 201, distance: 85.9
click at [580, 201] on input "281584405" at bounding box center [677, 203] width 204 height 16
drag, startPoint x: 777, startPoint y: 155, endPoint x: 765, endPoint y: 156, distance: 12.1
click at [777, 155] on icon at bounding box center [778, 157] width 10 height 10
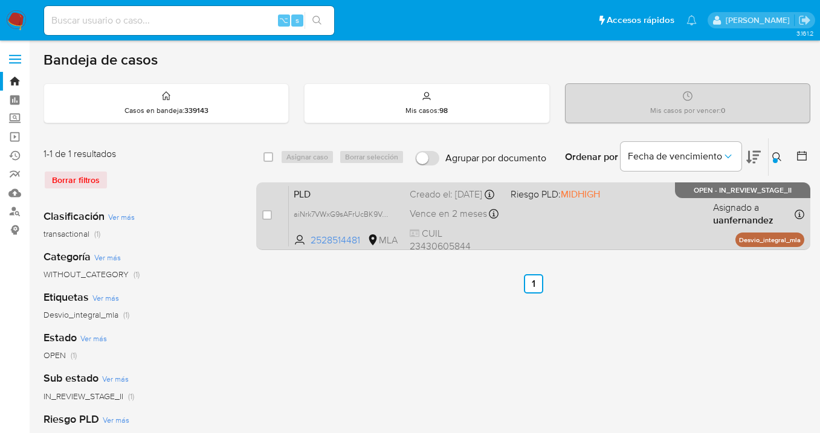
click at [657, 212] on div "PLD aiNrk7VWxG9sAFrUcBK9VJPL 2528514481 MLA Riesgo PLD: MIDHIGH Creado el: 12/0…" at bounding box center [547, 216] width 516 height 61
click at [609, 206] on div "PLD aiNrk7VWxG9sAFrUcBK9VJPL 2528514481 MLA Riesgo PLD: MIDHIGH Creado el: 12/0…" at bounding box center [547, 216] width 516 height 61
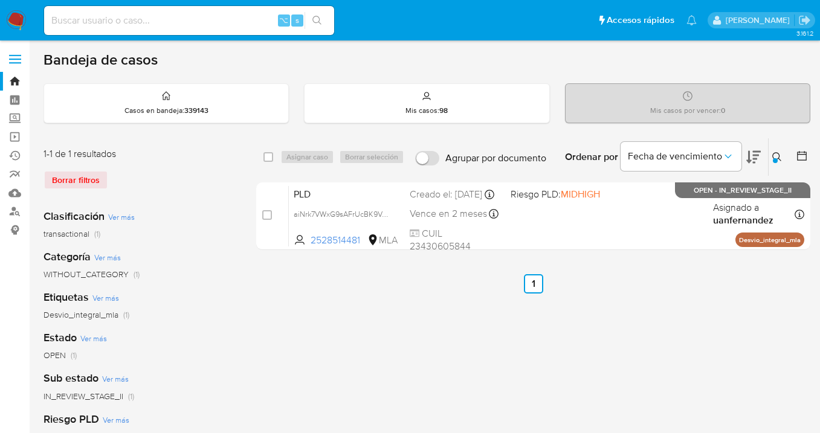
drag, startPoint x: 776, startPoint y: 157, endPoint x: 768, endPoint y: 160, distance: 8.7
click at [775, 157] on icon at bounding box center [778, 157] width 10 height 10
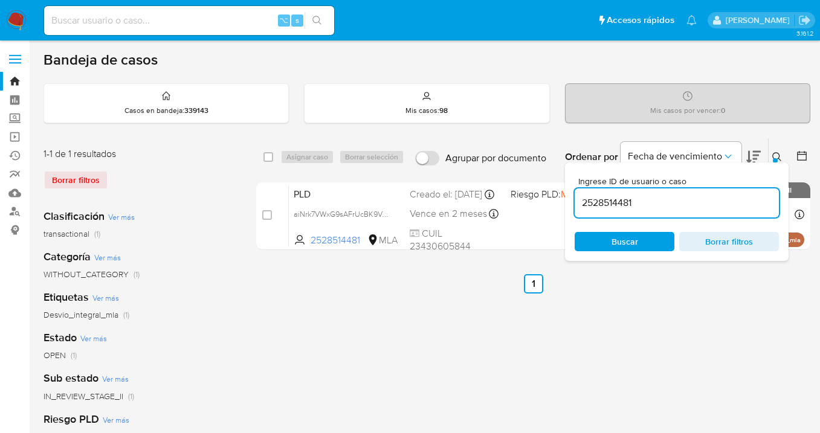
drag, startPoint x: 666, startPoint y: 203, endPoint x: 582, endPoint y: 191, distance: 85.5
click at [582, 192] on div "2528514481" at bounding box center [677, 203] width 204 height 29
type input "412097067"
click at [779, 155] on icon at bounding box center [778, 157] width 10 height 10
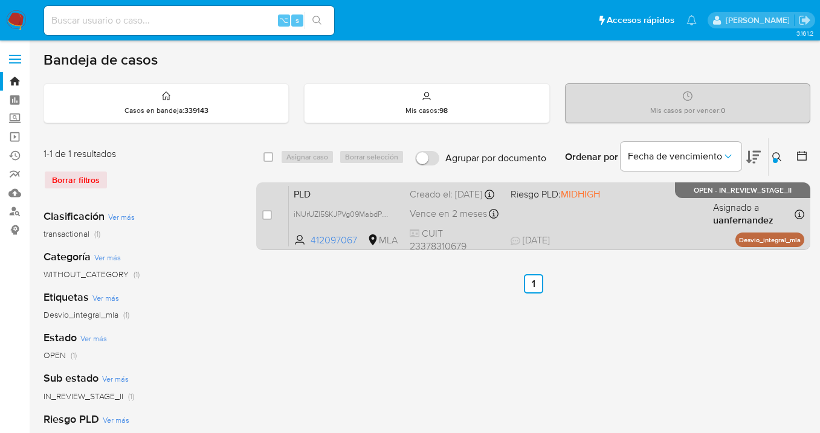
click at [661, 212] on div "PLD iNUrUZl5SKJPVg09MabdP45B 412097067 MLA Riesgo PLD: MIDHIGH Creado el: 12/09…" at bounding box center [547, 216] width 516 height 61
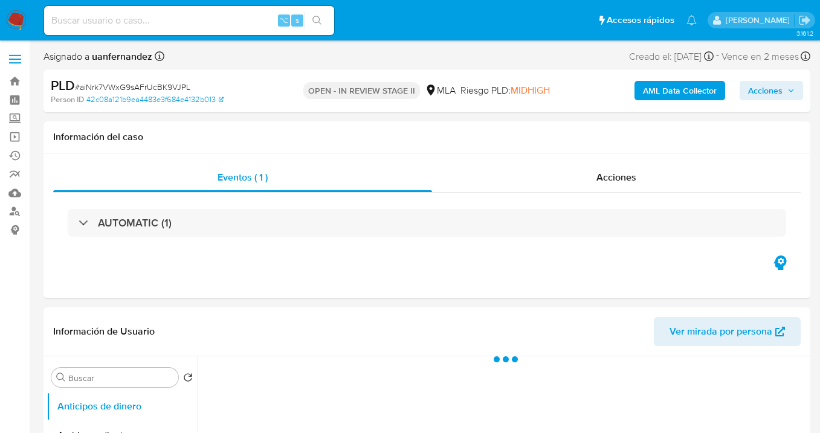
select select "10"
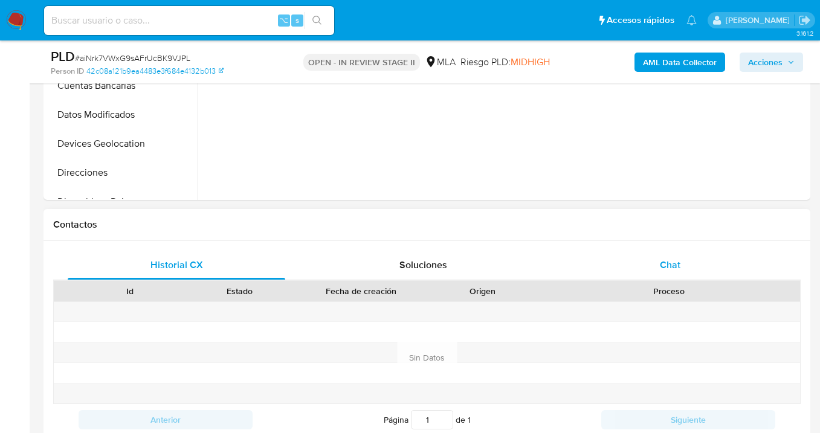
drag, startPoint x: 700, startPoint y: 262, endPoint x: 695, endPoint y: 257, distance: 7.3
click at [700, 262] on div "Chat" at bounding box center [670, 265] width 218 height 29
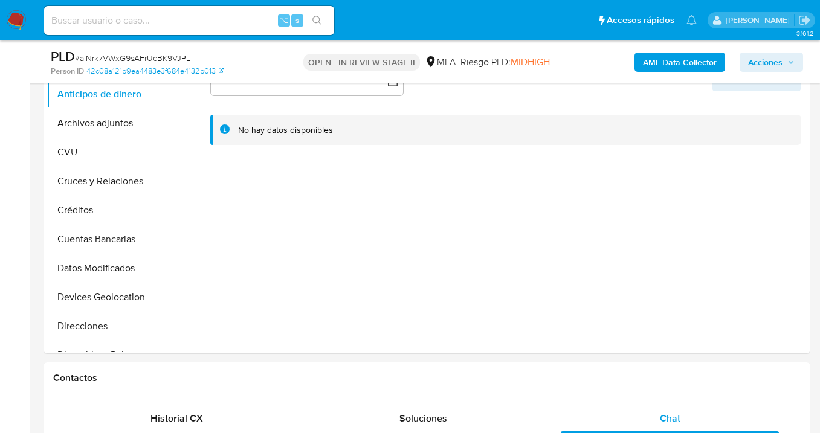
scroll to position [120, 0]
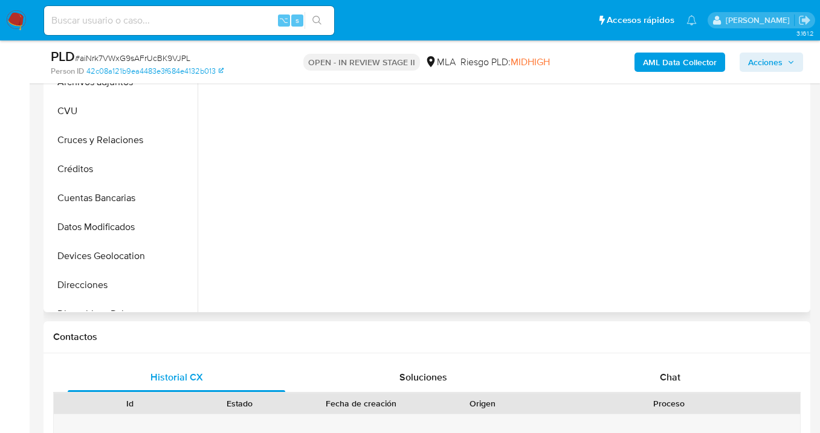
select select "10"
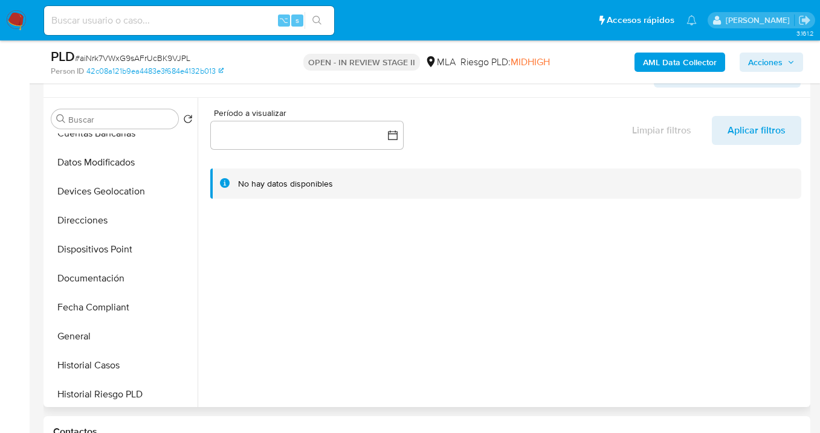
scroll to position [161, 0]
click at [141, 269] on button "Documentación" at bounding box center [117, 277] width 141 height 29
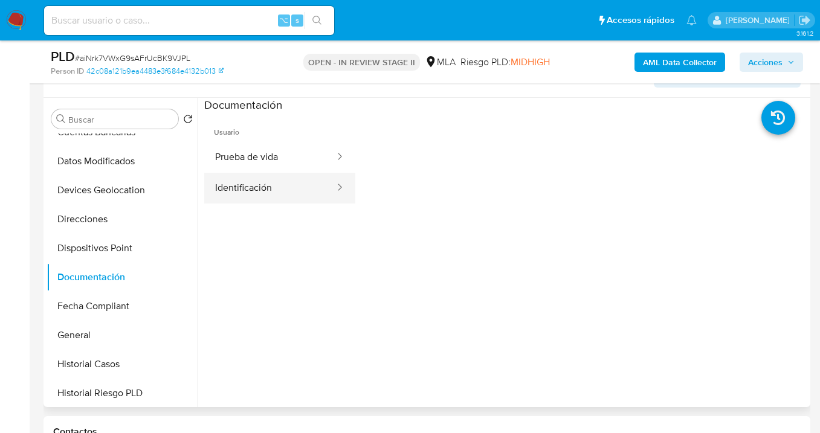
click at [270, 192] on button "Identificación" at bounding box center [270, 188] width 132 height 31
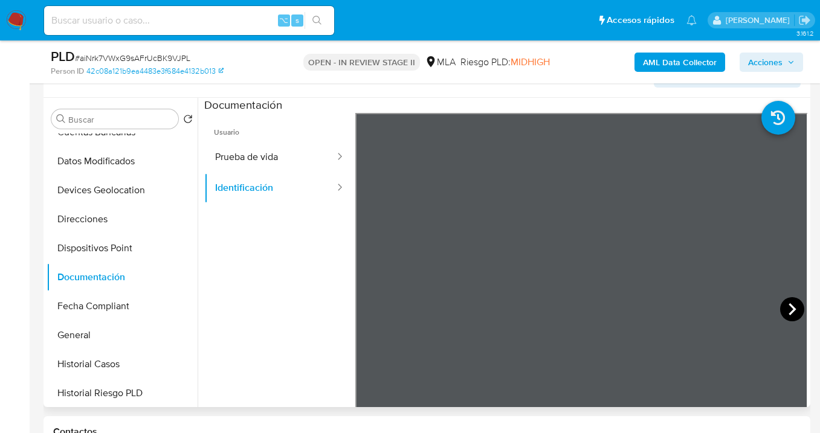
click at [791, 310] on icon at bounding box center [792, 309] width 24 height 24
click at [369, 305] on icon at bounding box center [371, 309] width 24 height 24
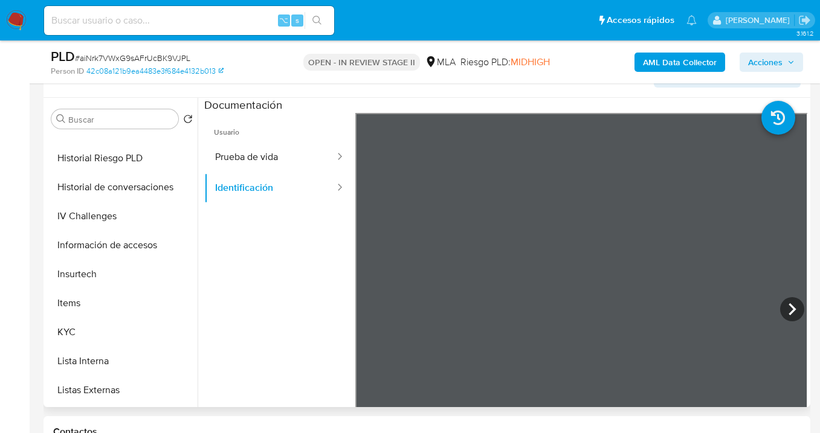
scroll to position [424, 0]
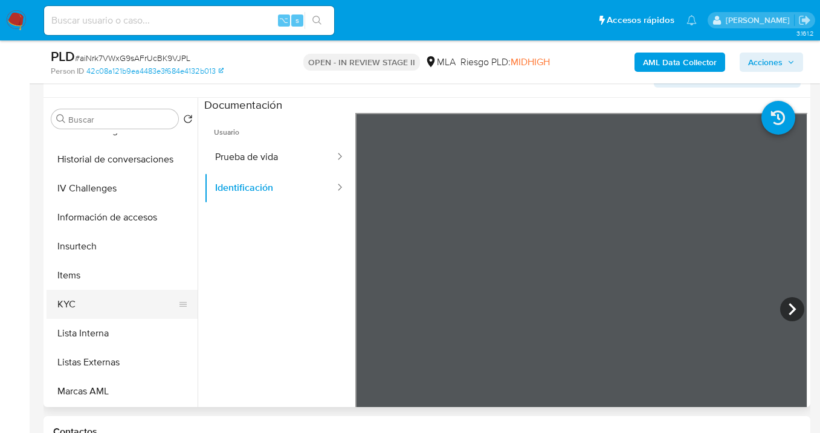
click at [136, 302] on button "KYC" at bounding box center [117, 304] width 141 height 29
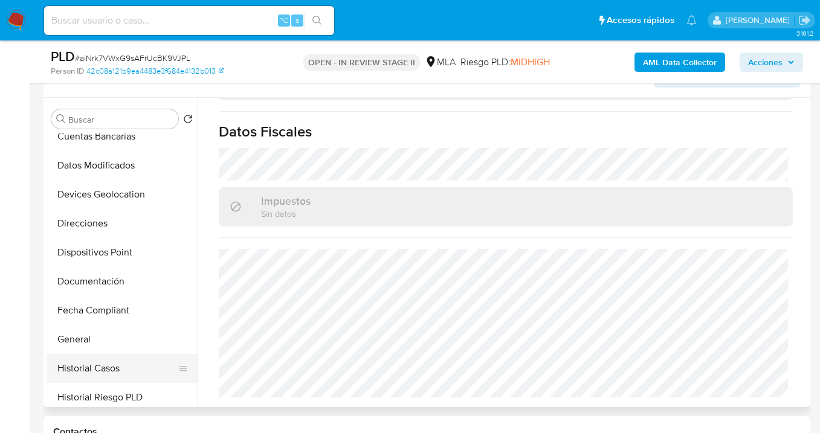
scroll to position [259, 0]
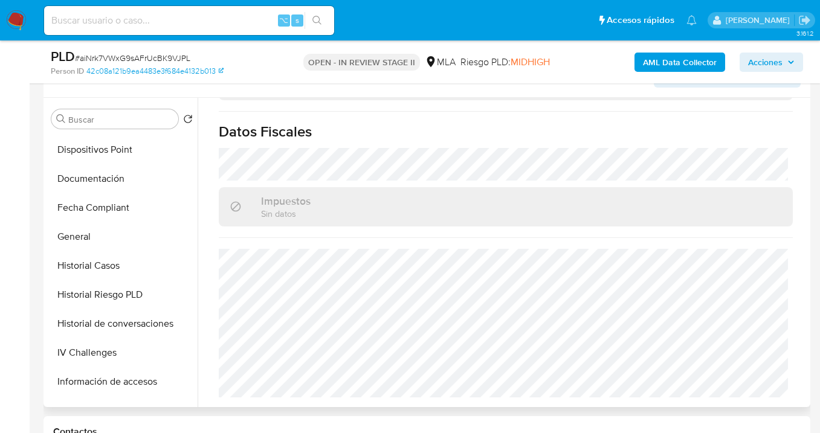
drag, startPoint x: 129, startPoint y: 180, endPoint x: 201, endPoint y: 192, distance: 73.1
click at [129, 180] on button "Documentación" at bounding box center [122, 178] width 151 height 29
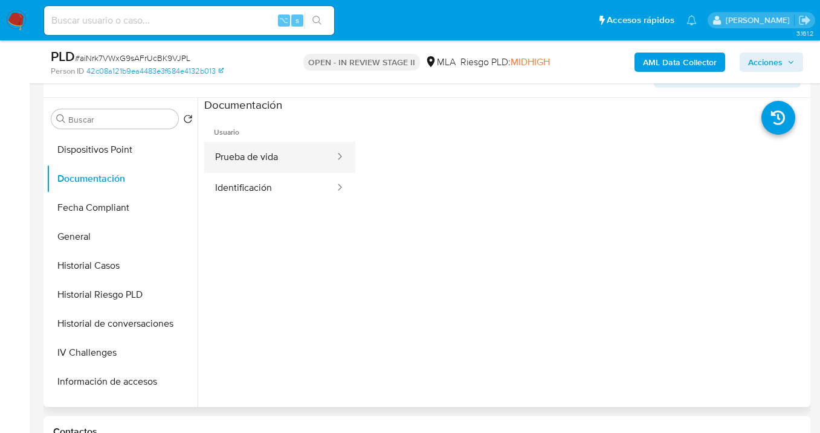
click at [290, 157] on button "Prueba de vida" at bounding box center [270, 157] width 132 height 31
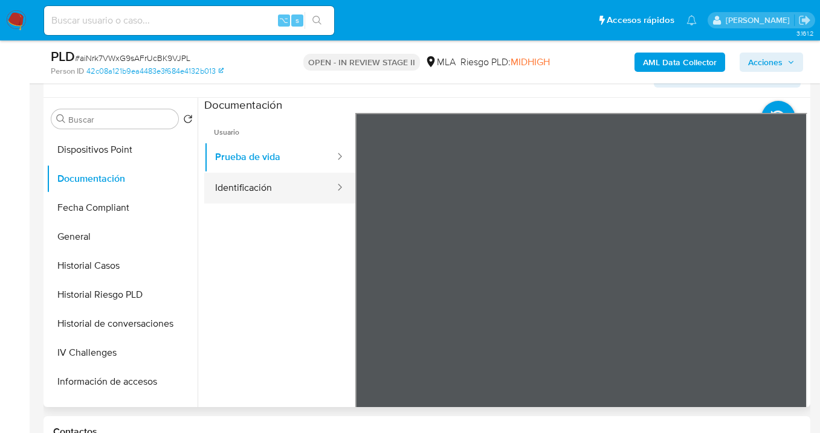
click at [276, 194] on button "Identificación" at bounding box center [270, 188] width 132 height 31
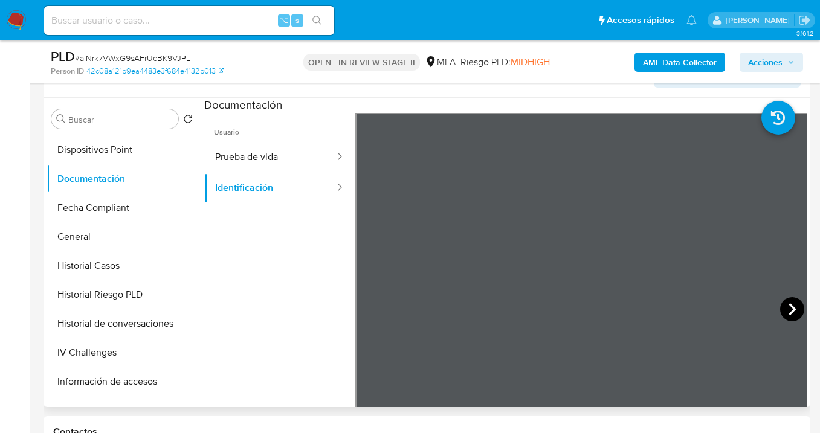
click at [784, 305] on icon at bounding box center [792, 309] width 24 height 24
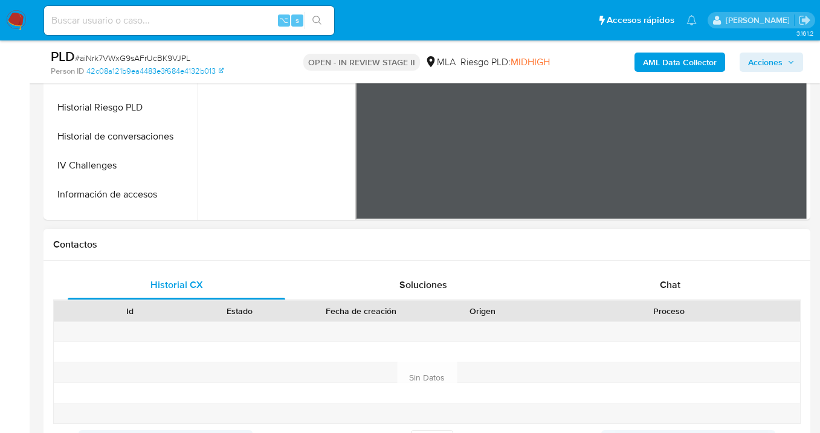
scroll to position [474, 0]
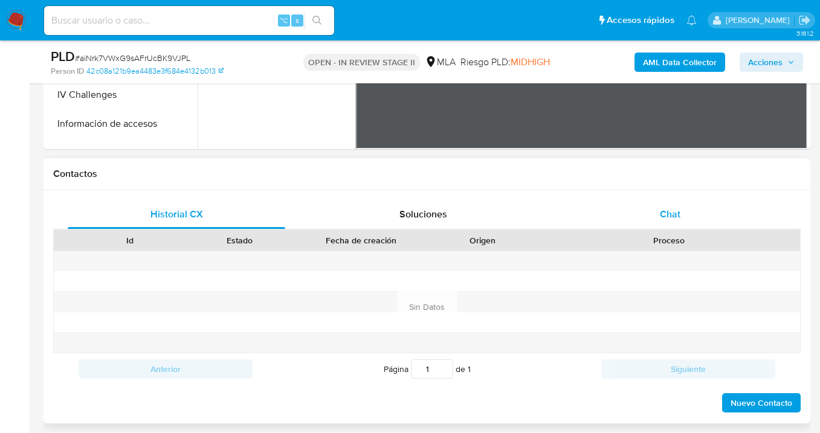
click at [676, 215] on span "Chat" at bounding box center [670, 214] width 21 height 14
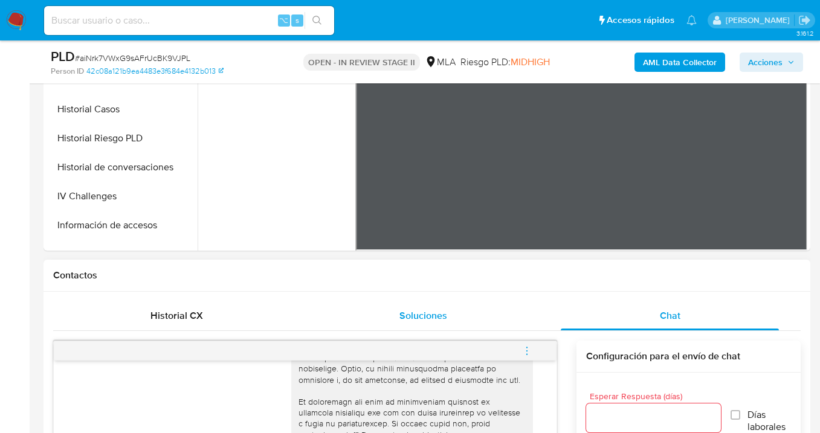
scroll to position [232, 0]
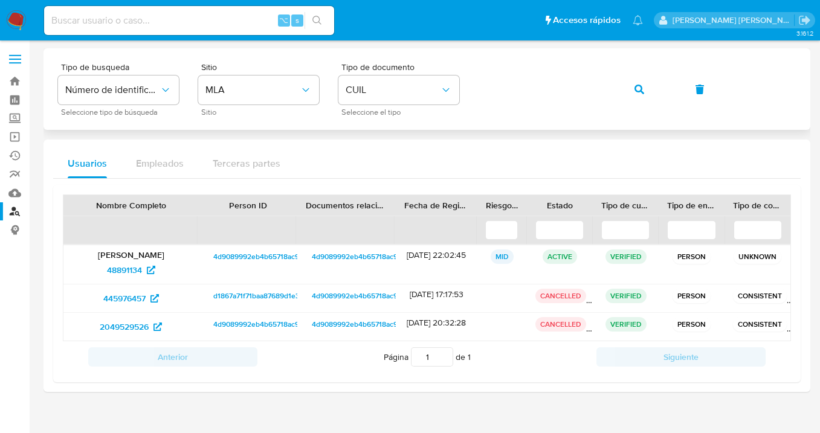
click at [462, 92] on div "Tipo de busqueda Número de identificación Seleccione tipo de búsqueda Sitio MLA…" at bounding box center [427, 89] width 738 height 53
click at [652, 86] on button "button" at bounding box center [639, 89] width 41 height 29
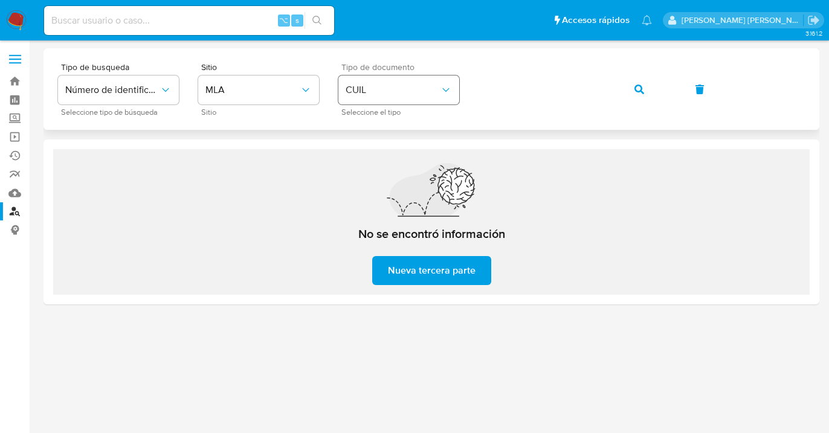
click at [458, 92] on div "Tipo de busqueda Número de identificación Seleccione tipo de búsqueda Sitio MLA…" at bounding box center [431, 89] width 747 height 53
click at [634, 86] on button "button" at bounding box center [639, 89] width 41 height 29
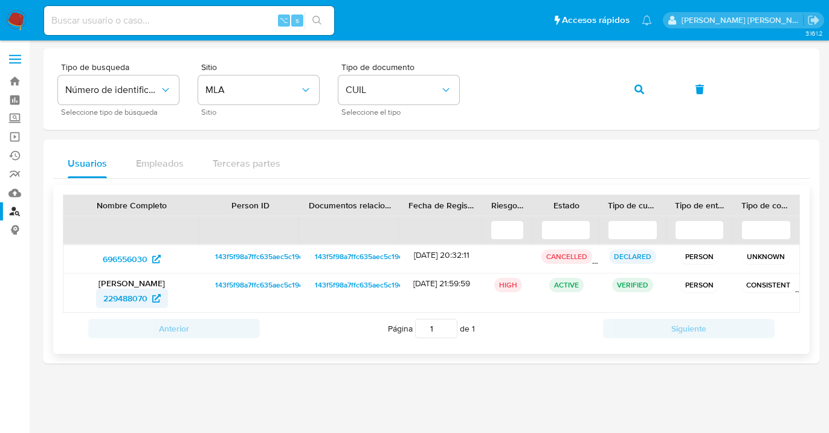
click at [132, 296] on span "229488070" at bounding box center [125, 298] width 44 height 19
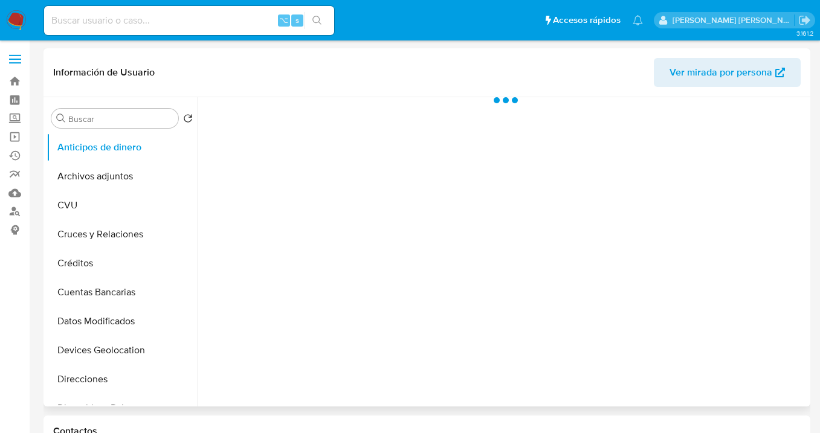
scroll to position [244, 0]
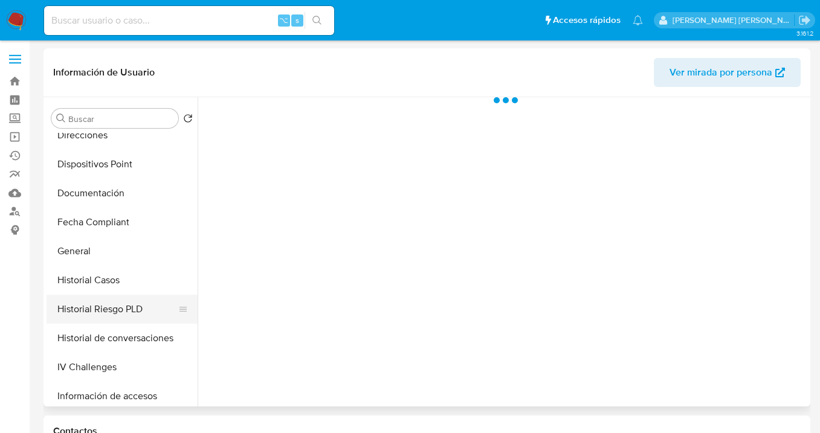
select select "10"
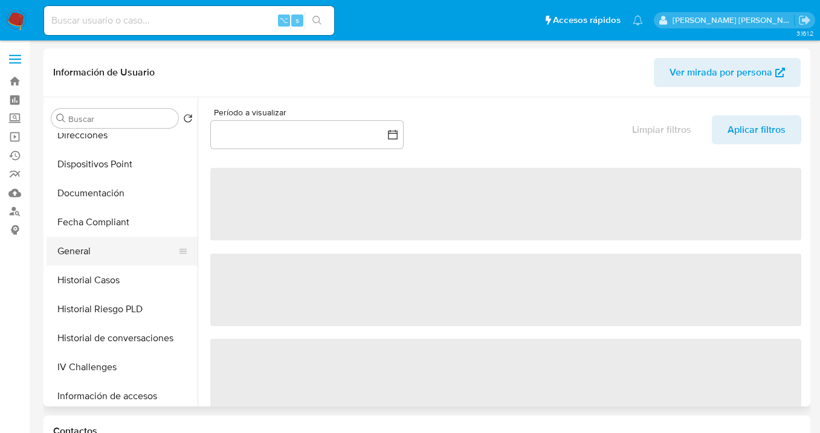
drag, startPoint x: 110, startPoint y: 252, endPoint x: 121, endPoint y: 253, distance: 10.9
click at [110, 252] on button "General" at bounding box center [117, 251] width 141 height 29
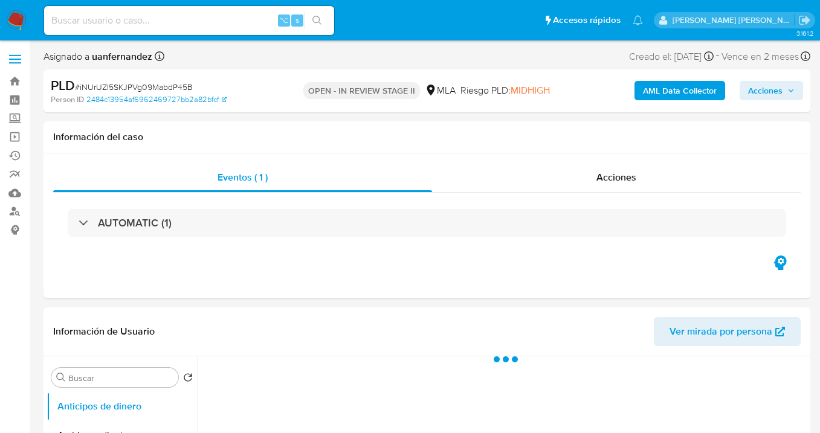
select select "10"
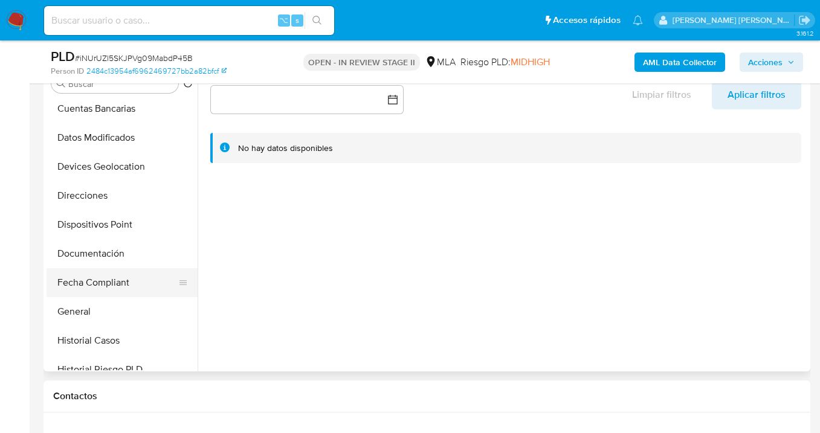
scroll to position [210, 0]
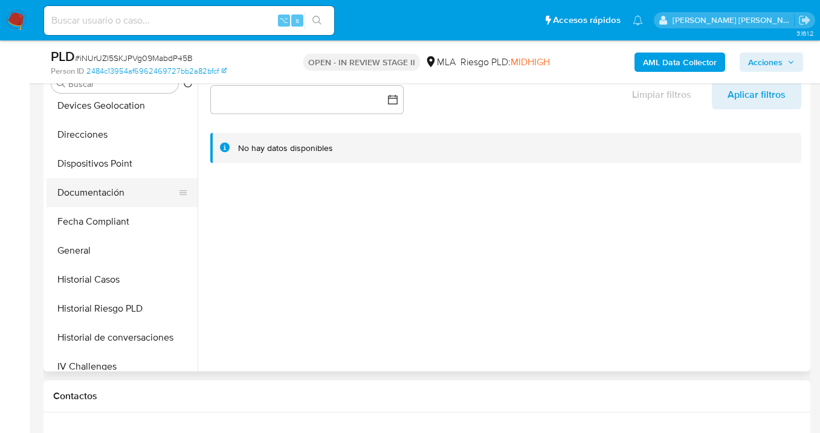
drag, startPoint x: 137, startPoint y: 194, endPoint x: 177, endPoint y: 198, distance: 40.7
click at [137, 195] on button "Documentación" at bounding box center [117, 192] width 141 height 29
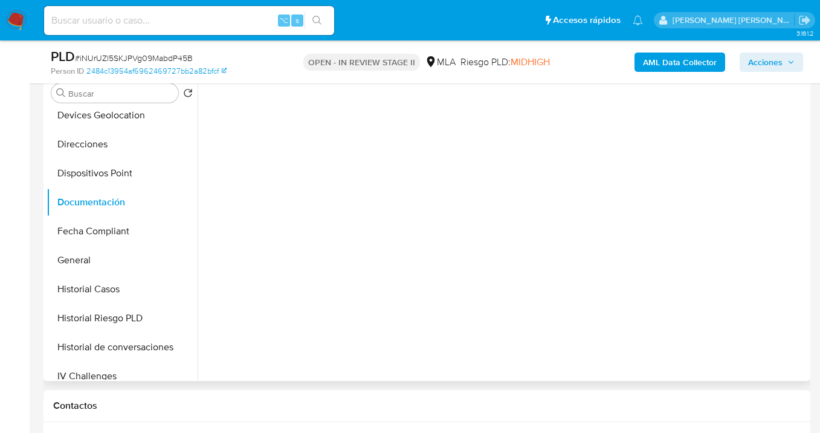
scroll to position [229, 0]
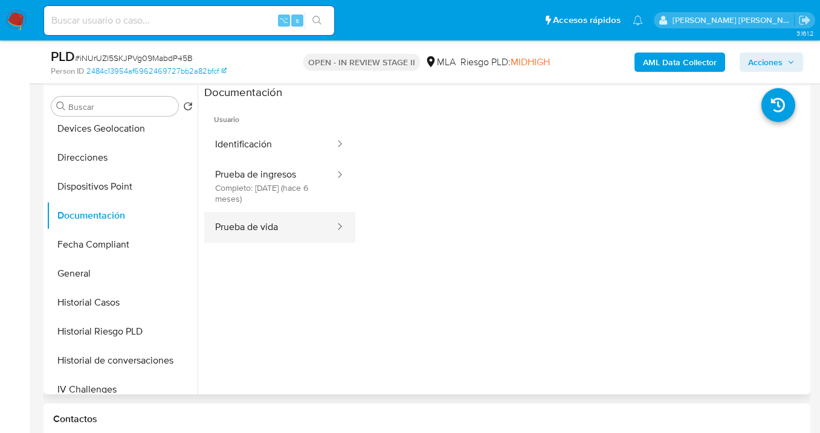
click at [297, 215] on button "Prueba de vida" at bounding box center [270, 227] width 132 height 31
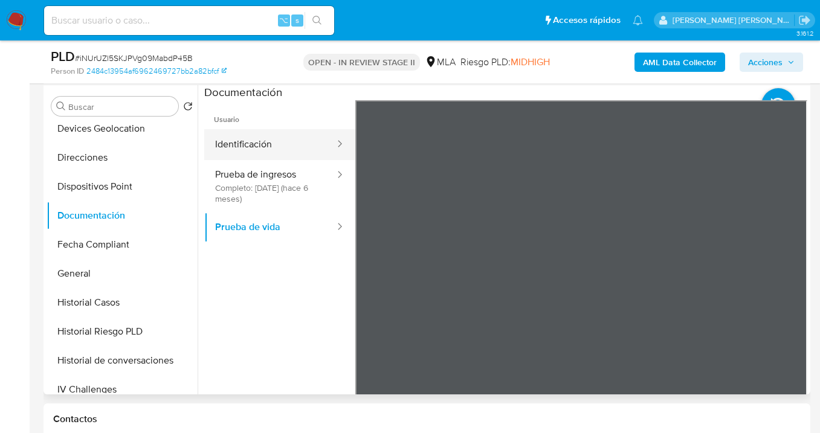
click at [256, 144] on button "Identificación" at bounding box center [270, 144] width 132 height 31
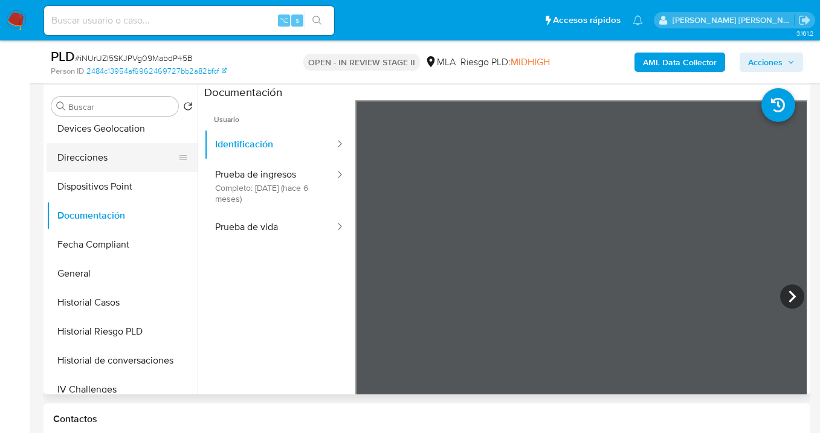
drag, startPoint x: 118, startPoint y: 149, endPoint x: 158, endPoint y: 158, distance: 41.6
click at [118, 149] on button "Direcciones" at bounding box center [117, 157] width 141 height 29
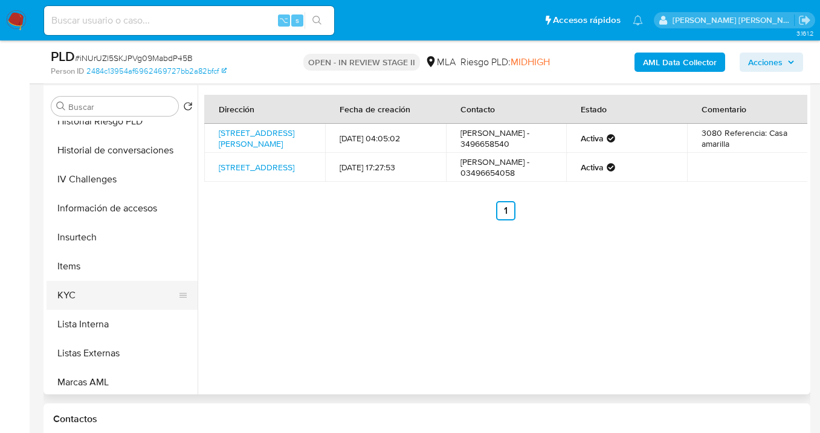
scroll to position [419, 0]
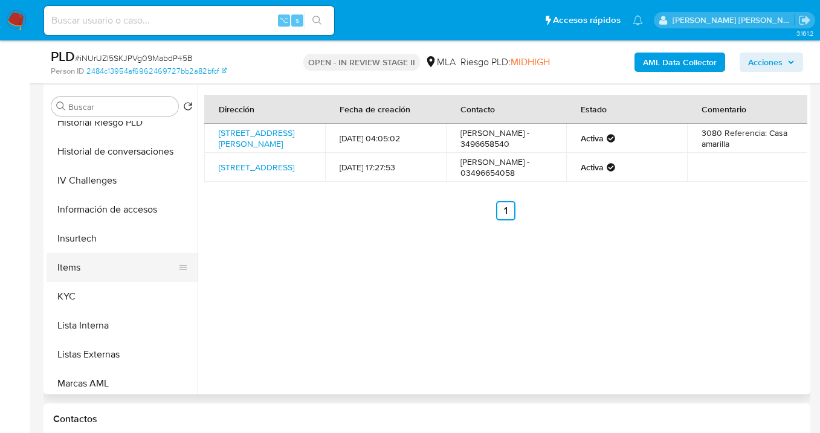
drag, startPoint x: 151, startPoint y: 291, endPoint x: 191, endPoint y: 281, distance: 41.2
click at [151, 291] on button "KYC" at bounding box center [122, 296] width 151 height 29
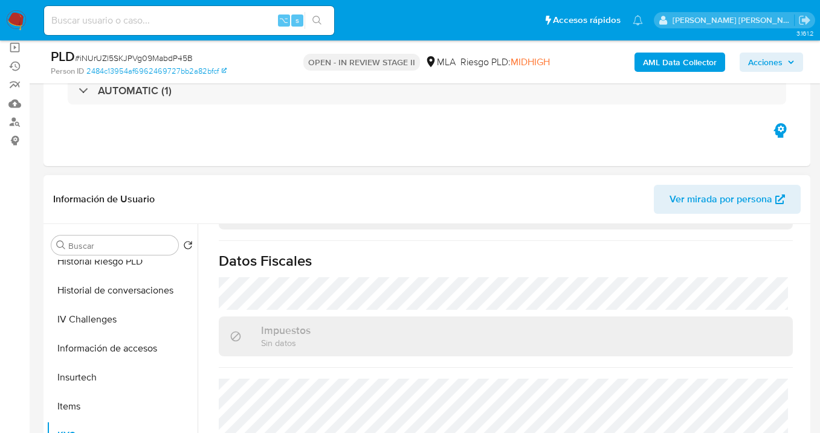
scroll to position [462, 0]
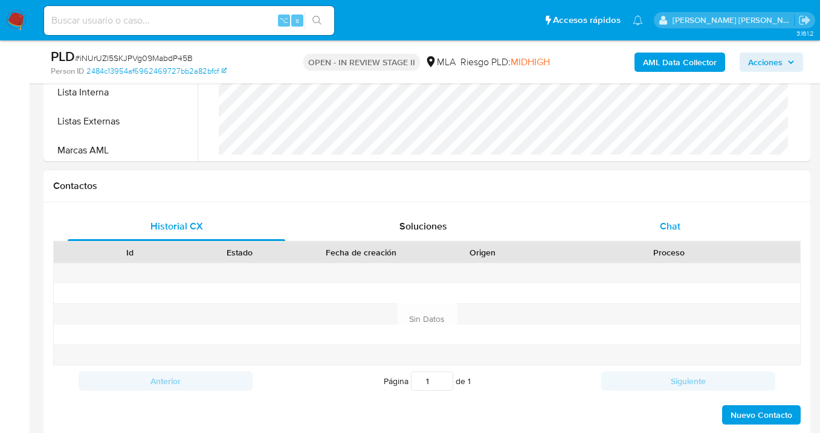
click at [690, 229] on div "Chat" at bounding box center [670, 226] width 218 height 29
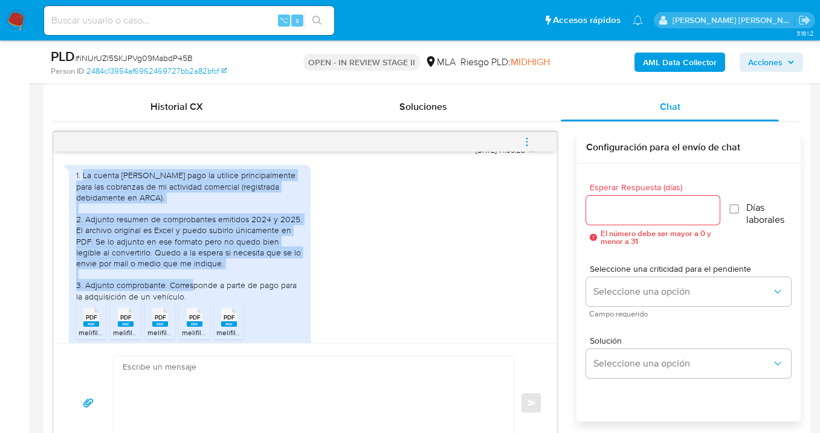
scroll to position [715, 0]
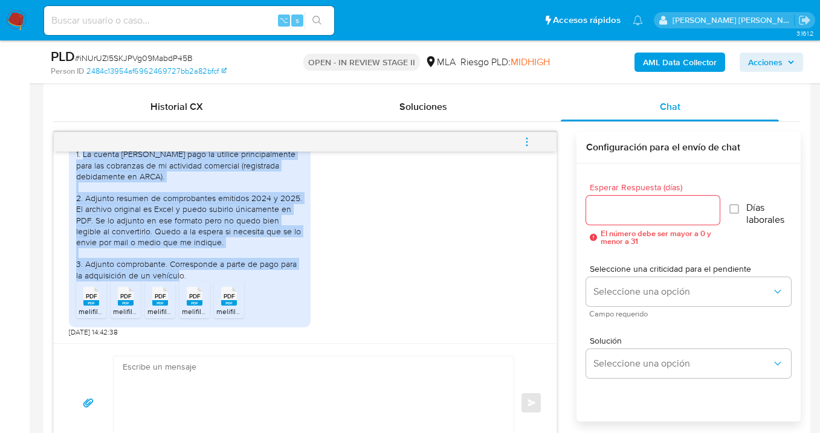
drag, startPoint x: 83, startPoint y: 227, endPoint x: 249, endPoint y: 270, distance: 171.1
click at [249, 270] on div "1. La cuenta [PERSON_NAME] pago la utilice principalmente para las cobranzas de…" at bounding box center [189, 215] width 227 height 132
copy div "La cuenta [PERSON_NAME] pago la utilice principalmente para las cobranzas de mi…"
